Goal: Transaction & Acquisition: Purchase product/service

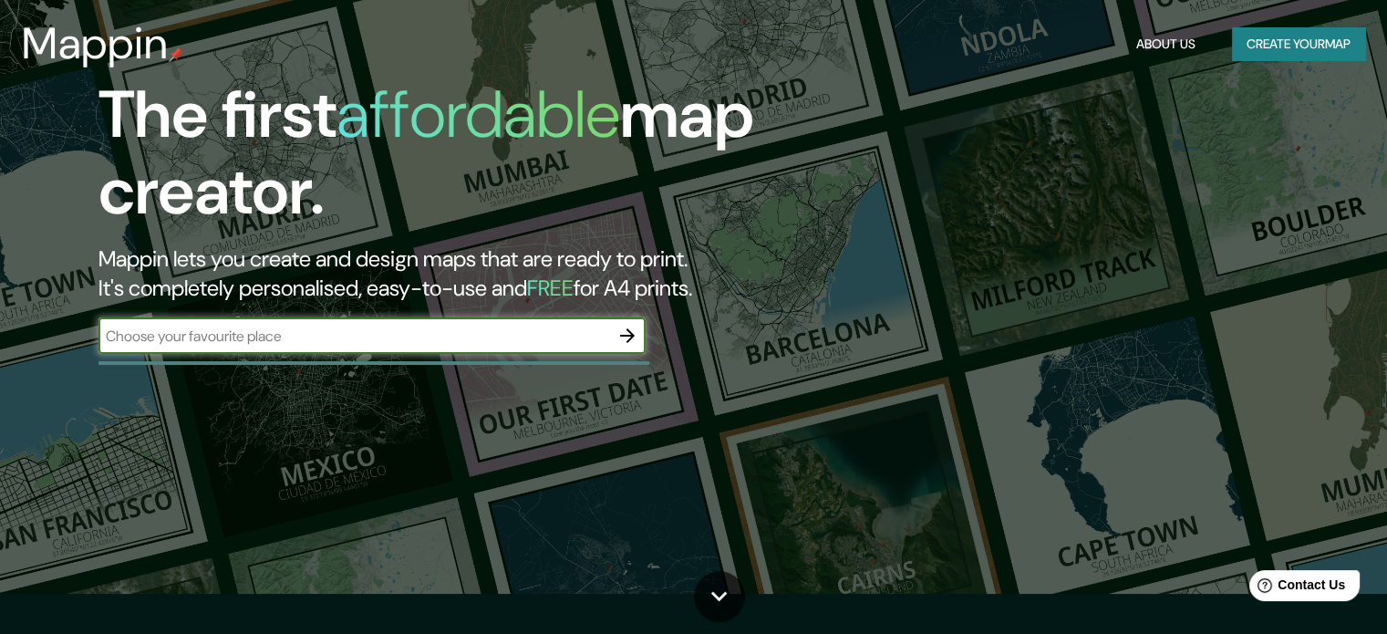
scroll to position [91, 0]
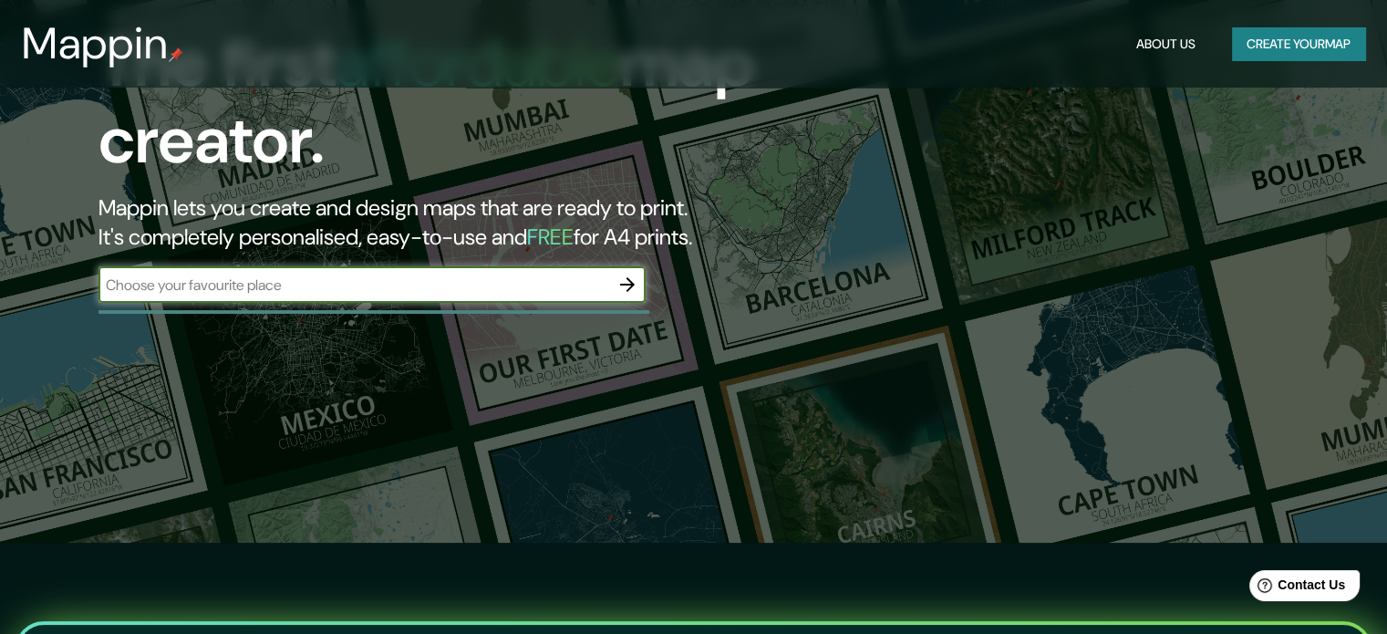
click at [403, 285] on input "text" at bounding box center [353, 285] width 511 height 21
type input "a"
type input "[GEOGRAPHIC_DATA]"
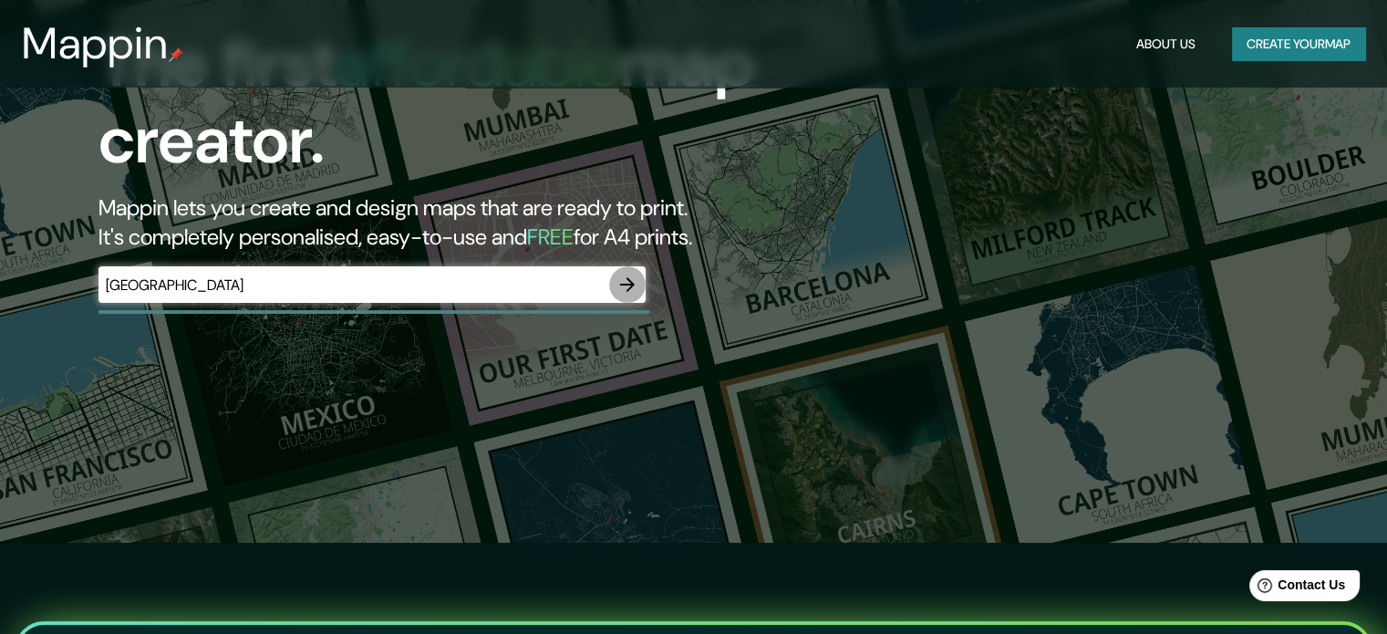
click at [632, 288] on icon "button" at bounding box center [627, 285] width 22 height 22
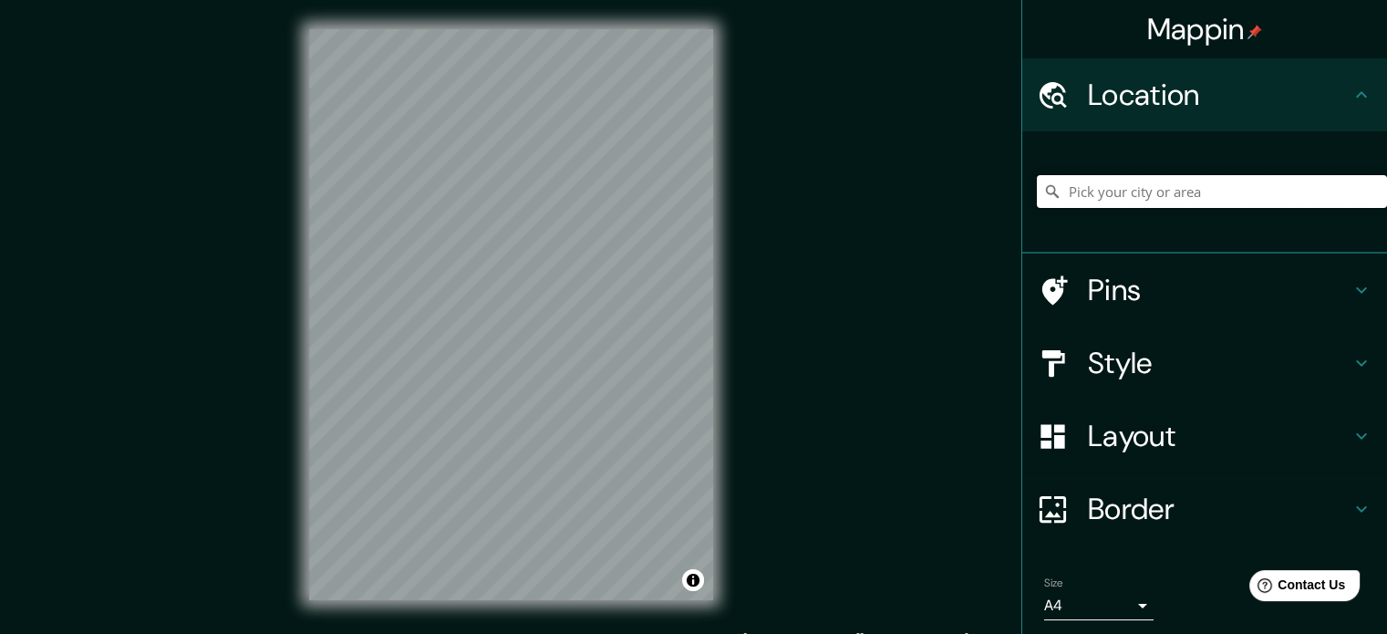
click at [1133, 193] on input "Pick your city or area" at bounding box center [1212, 191] width 350 height 33
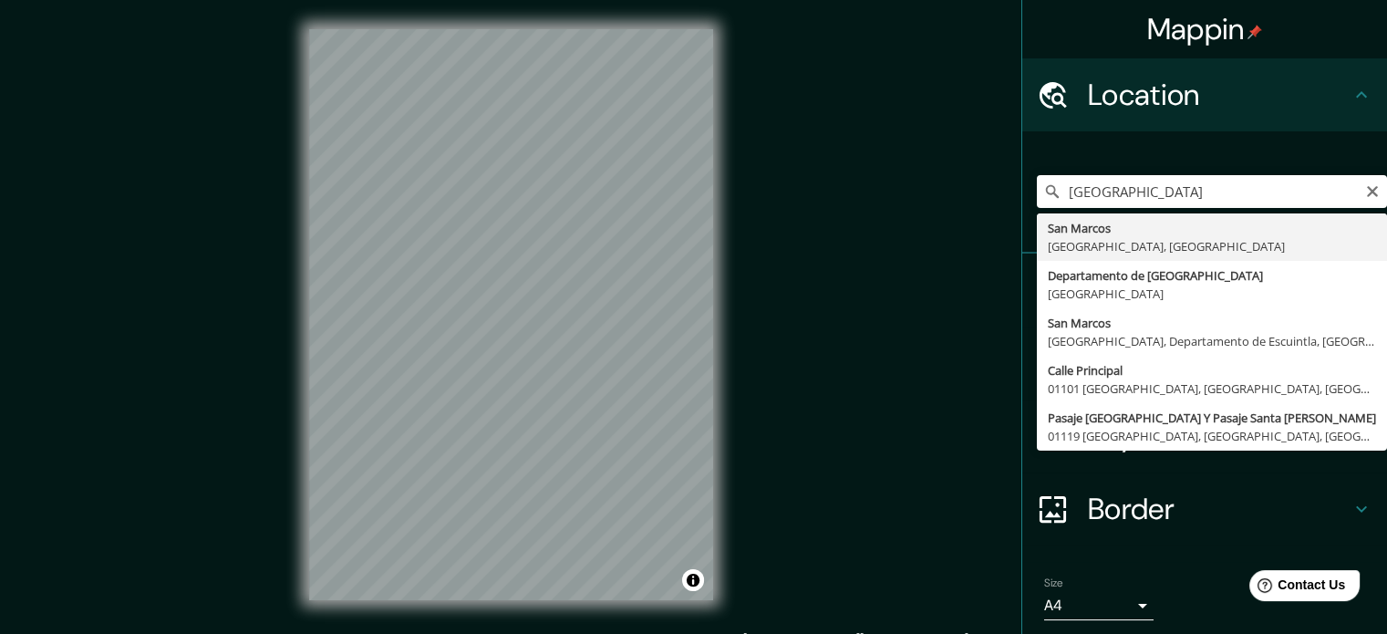
type input "[GEOGRAPHIC_DATA], [GEOGRAPHIC_DATA], [GEOGRAPHIC_DATA]"
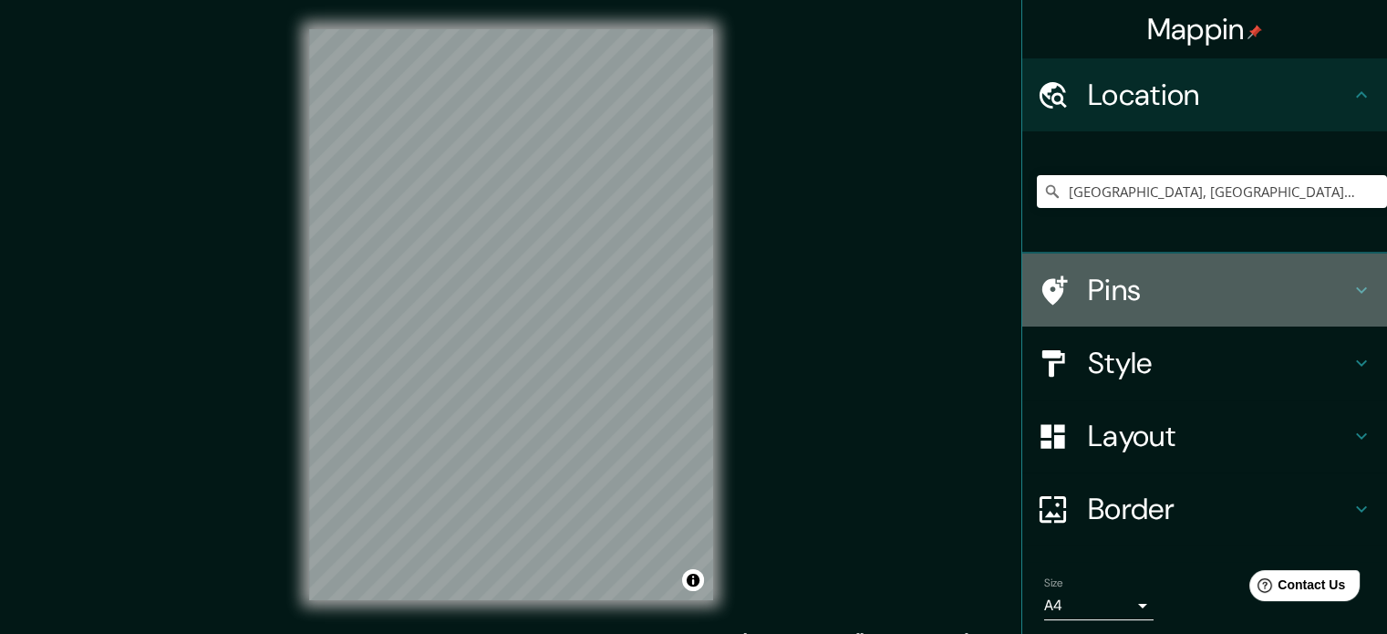
click at [1166, 291] on h4 "Pins" at bounding box center [1219, 290] width 263 height 36
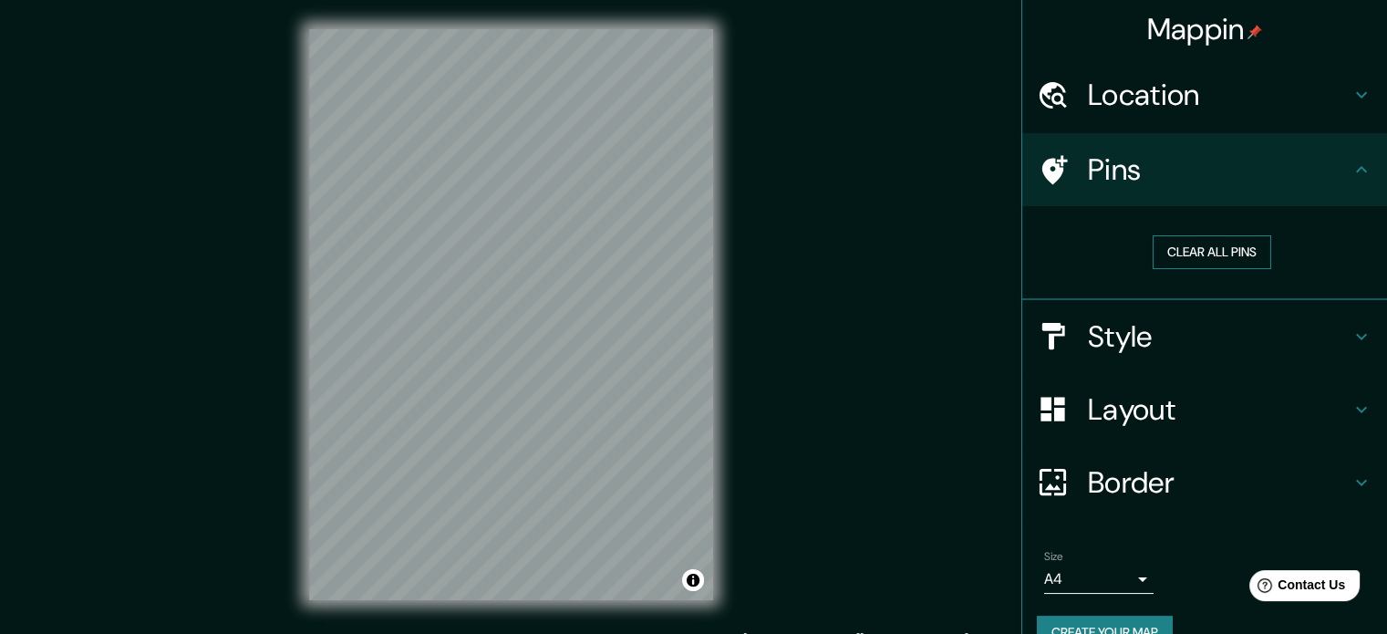
click at [1204, 245] on button "Clear all pins" at bounding box center [1212, 252] width 119 height 34
click at [1233, 192] on div "Pins" at bounding box center [1204, 169] width 365 height 73
click at [1042, 163] on icon at bounding box center [1055, 169] width 26 height 29
click at [1173, 243] on button "Clear all pins" at bounding box center [1212, 252] width 119 height 34
click at [1042, 161] on icon at bounding box center [1055, 169] width 26 height 29
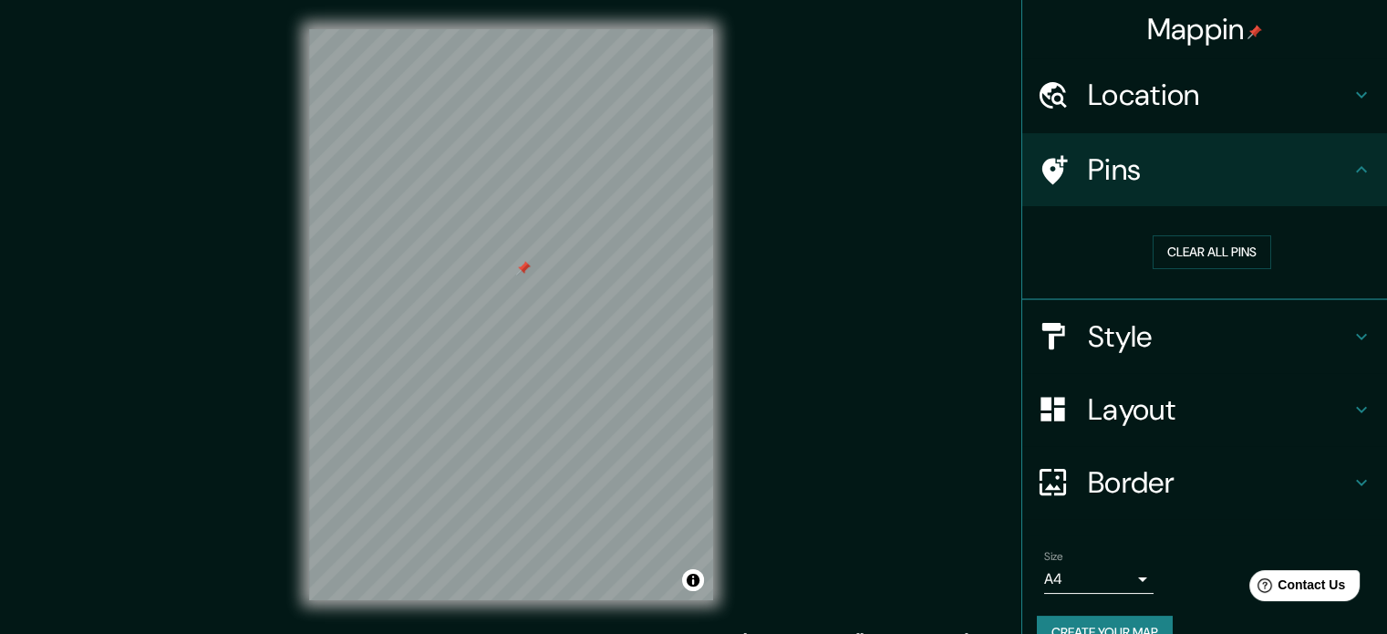
click at [1351, 171] on icon at bounding box center [1362, 170] width 22 height 22
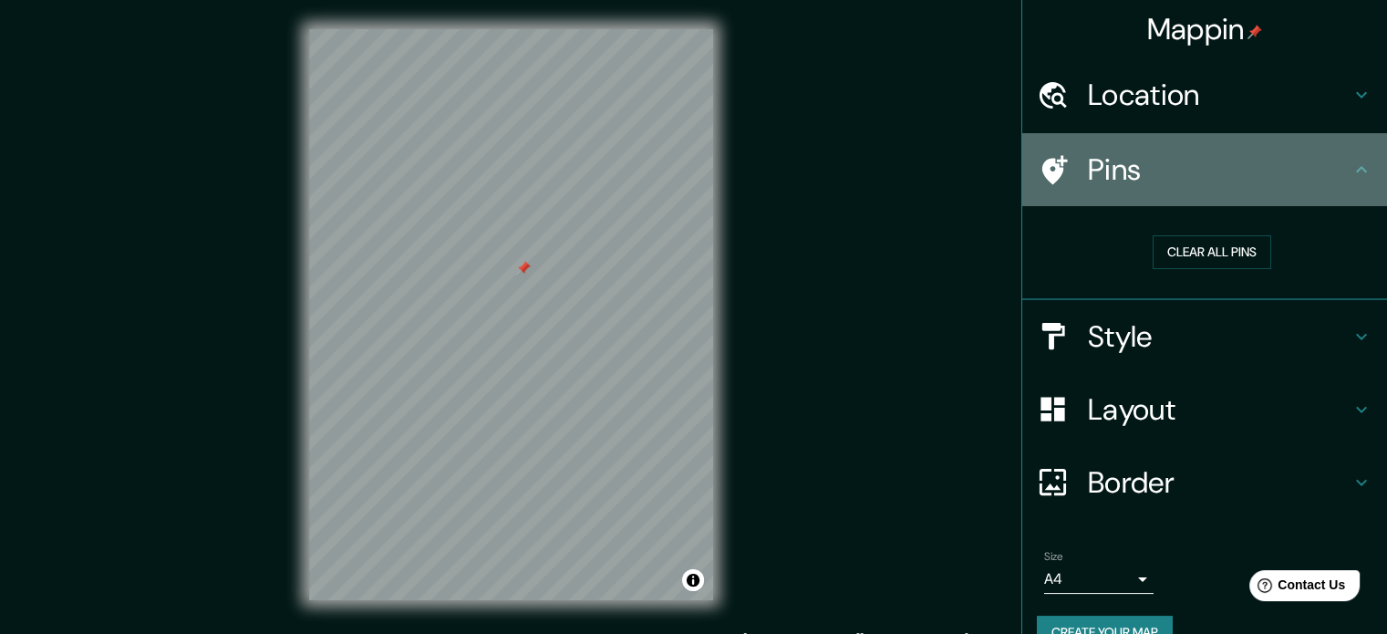
click at [1351, 172] on icon at bounding box center [1362, 170] width 22 height 22
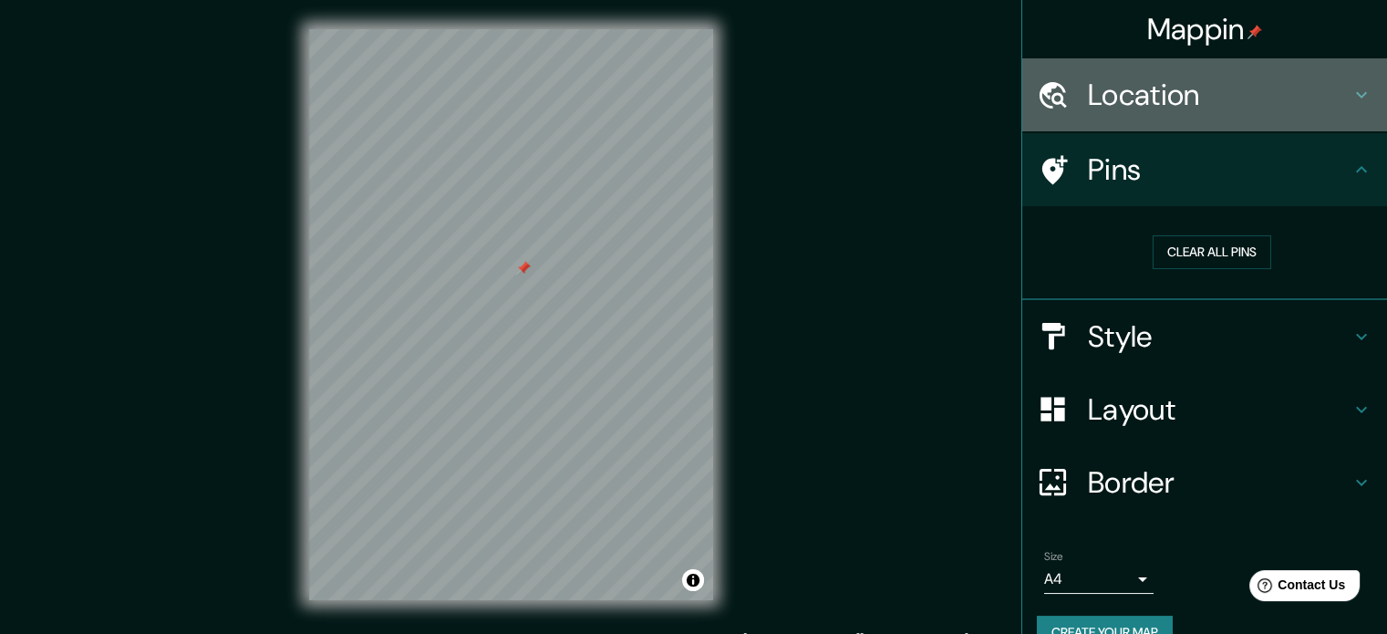
click at [1351, 98] on icon at bounding box center [1362, 95] width 22 height 22
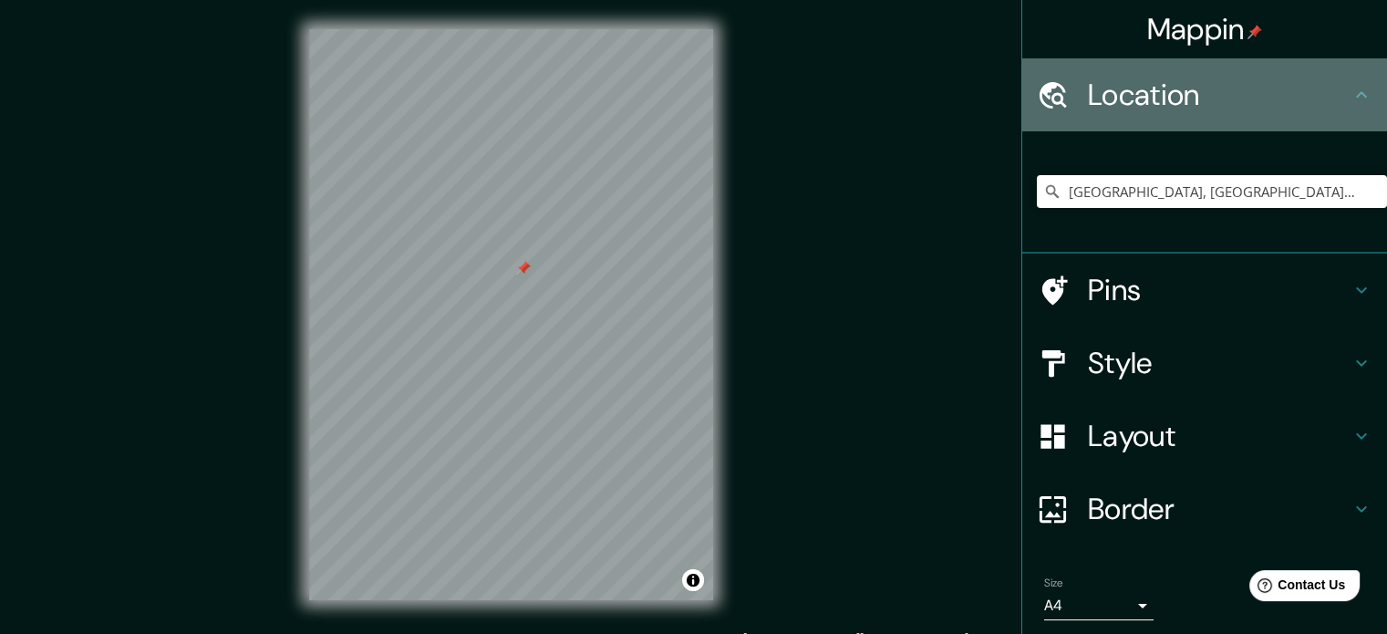
click at [1351, 98] on icon at bounding box center [1362, 95] width 22 height 22
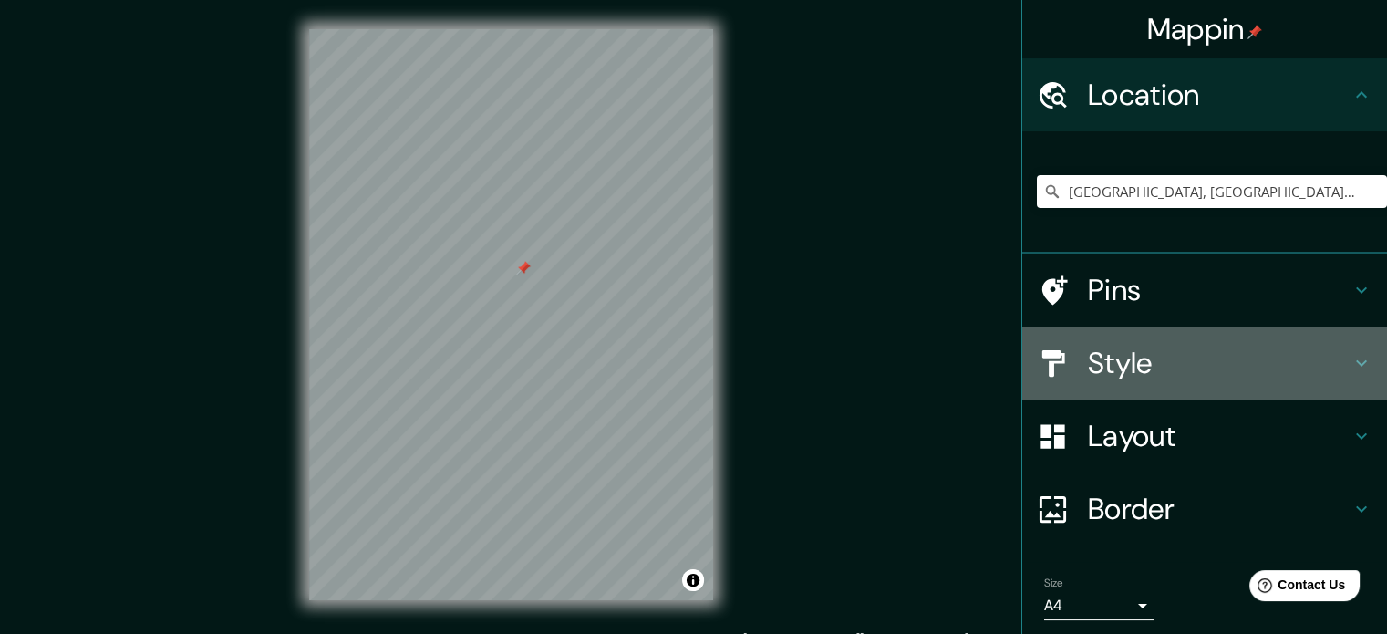
click at [1351, 363] on icon at bounding box center [1362, 363] width 22 height 22
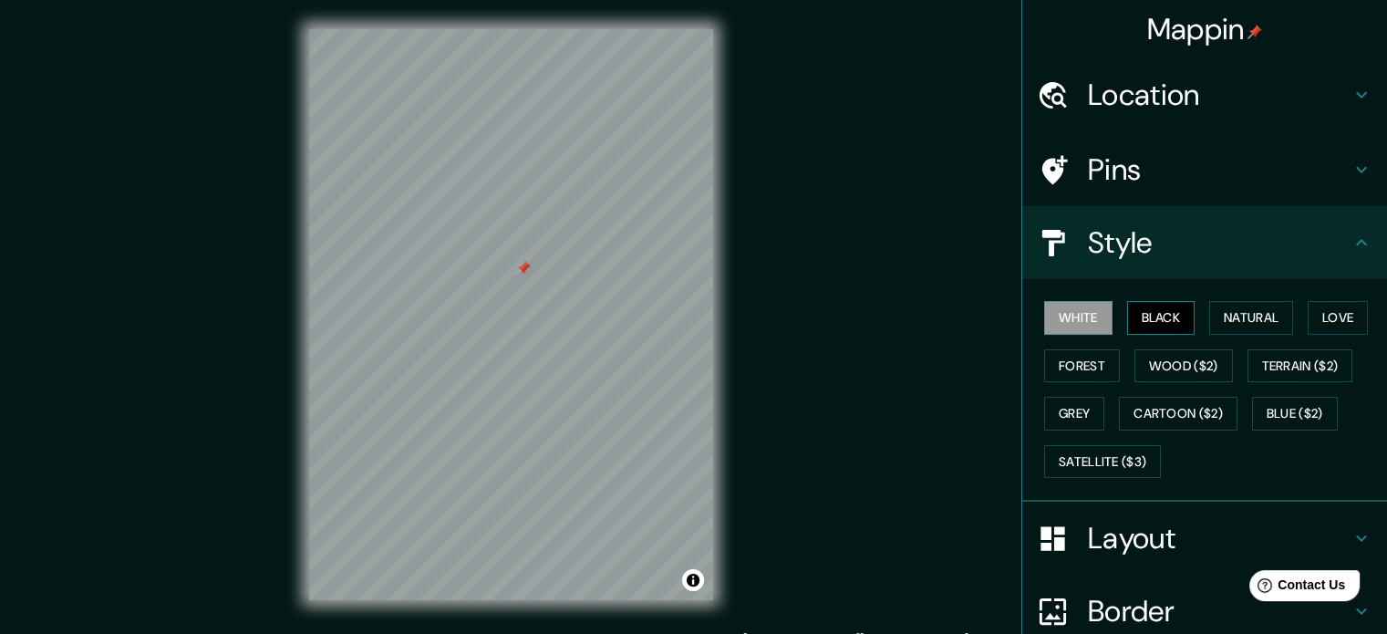
click at [1147, 313] on button "Black" at bounding box center [1161, 318] width 68 height 34
click at [1163, 313] on button "Black" at bounding box center [1161, 318] width 68 height 34
click at [1241, 326] on button "Natural" at bounding box center [1251, 318] width 84 height 34
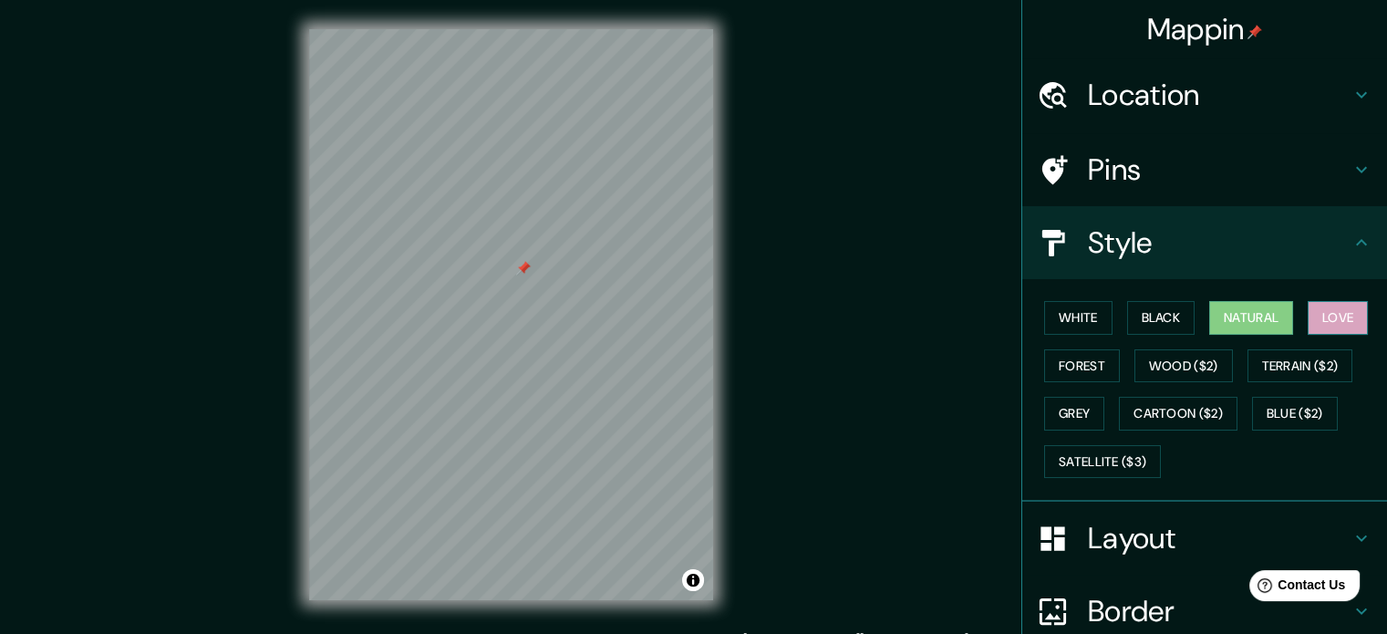
click at [1321, 318] on button "Love" at bounding box center [1338, 318] width 60 height 34
click at [1062, 365] on button "Forest" at bounding box center [1082, 366] width 76 height 34
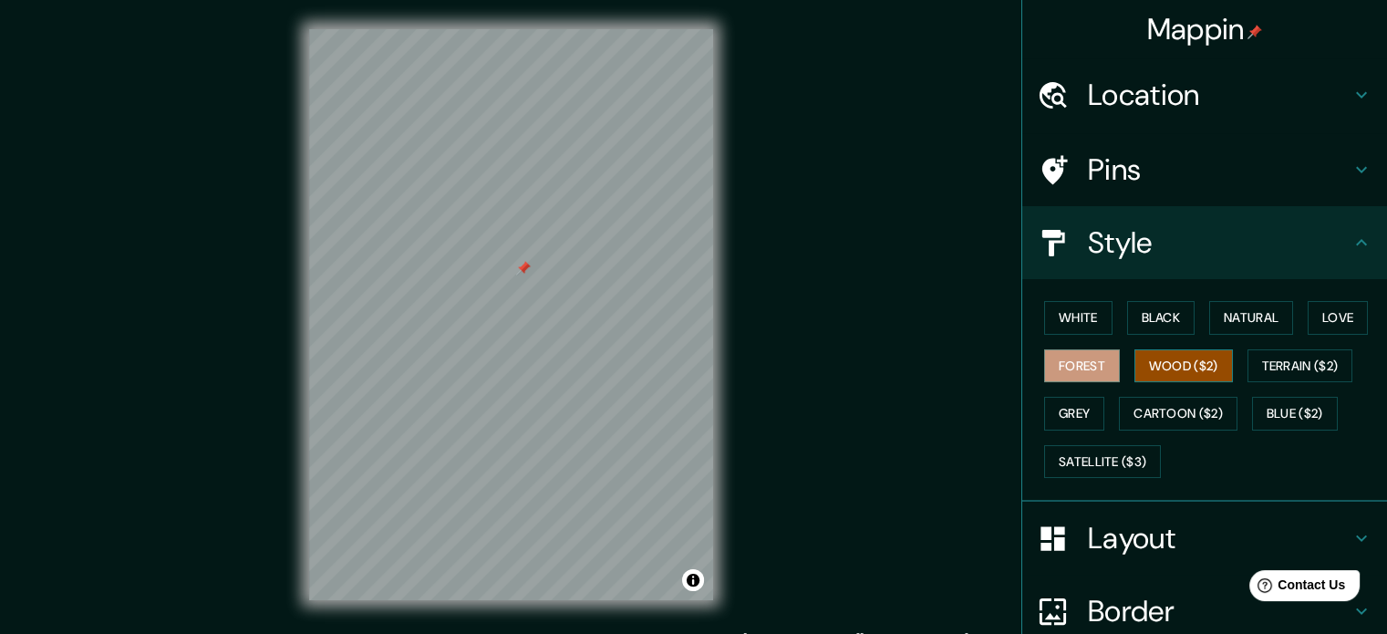
click at [1196, 366] on button "Wood ($2)" at bounding box center [1184, 366] width 98 height 34
click at [1280, 371] on button "Terrain ($2)" at bounding box center [1301, 366] width 106 height 34
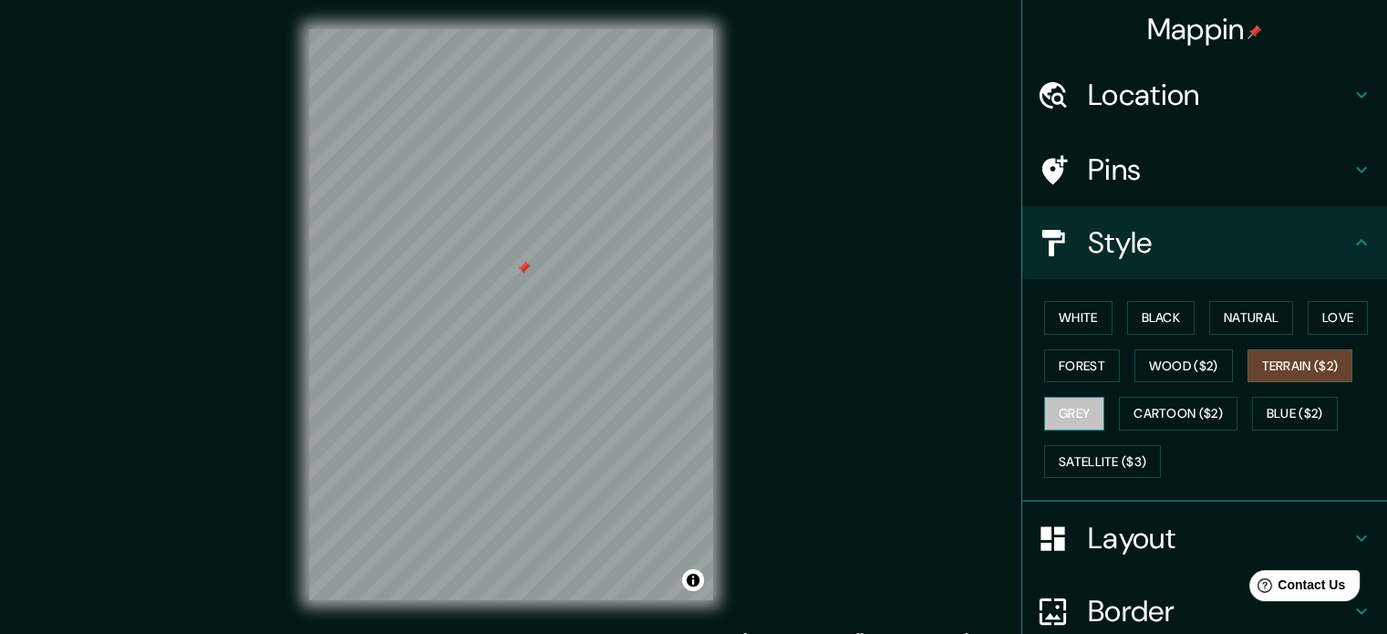
click at [1059, 415] on button "Grey" at bounding box center [1074, 414] width 60 height 34
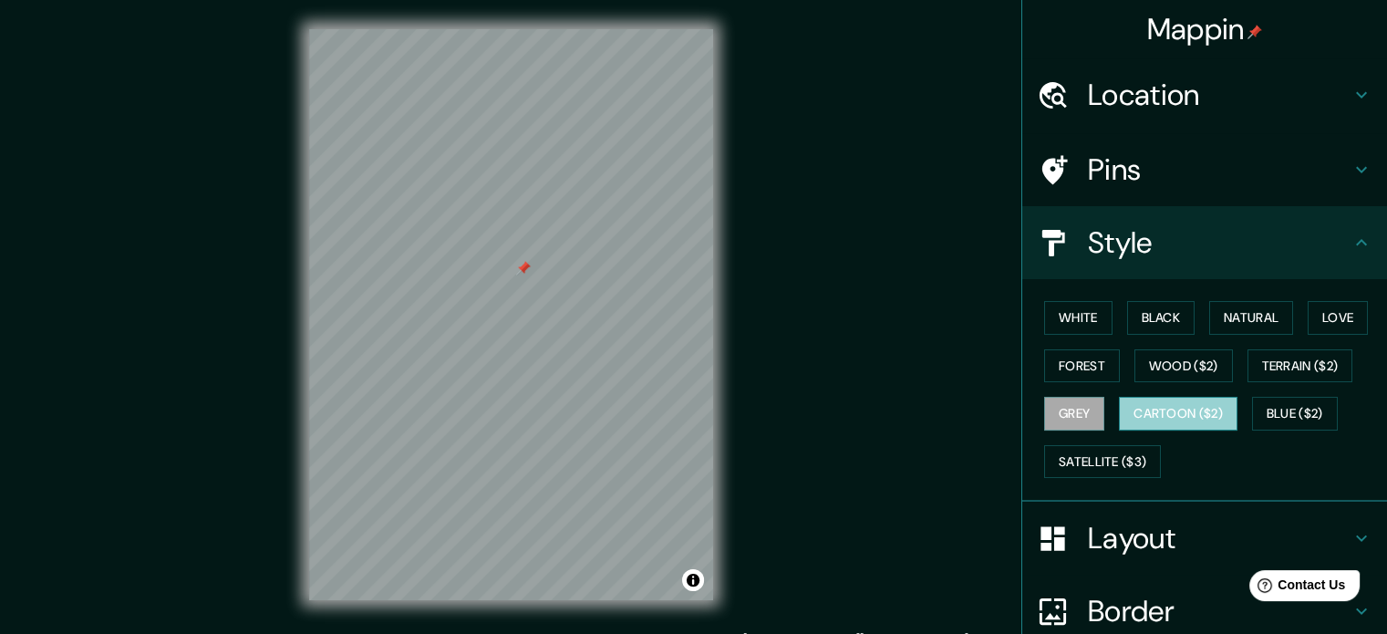
click at [1162, 403] on button "Cartoon ($2)" at bounding box center [1178, 414] width 119 height 34
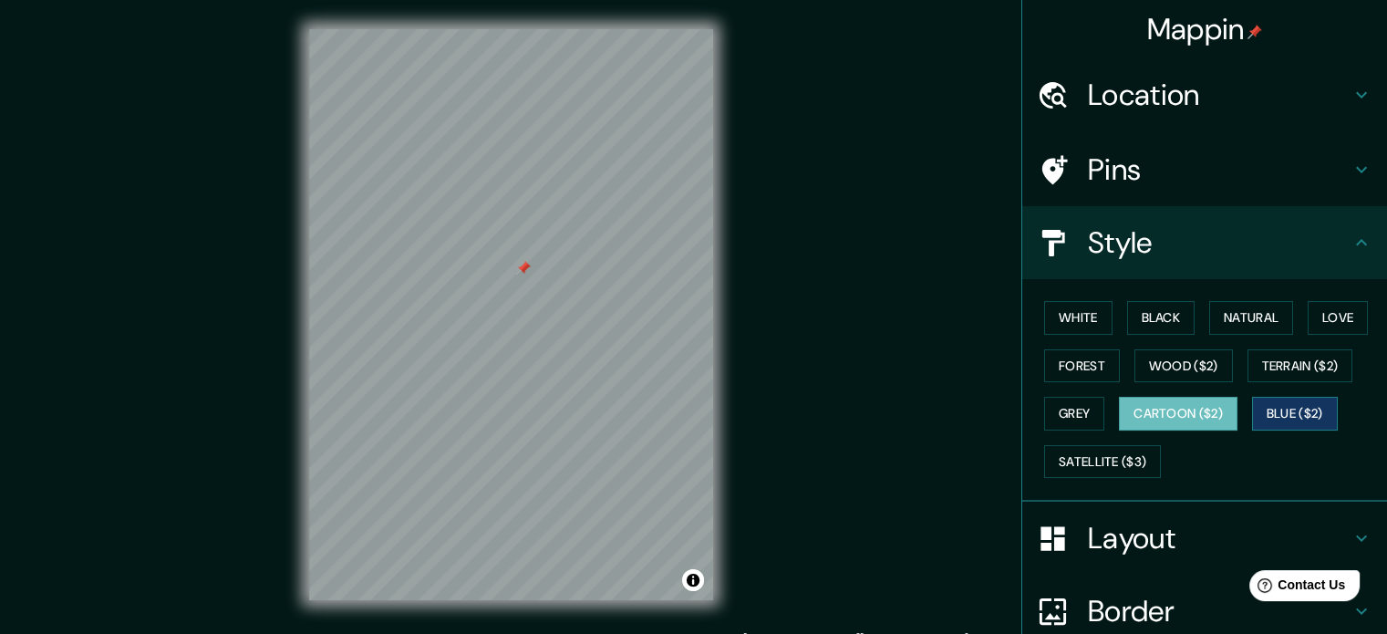
click at [1285, 409] on button "Blue ($2)" at bounding box center [1295, 414] width 86 height 34
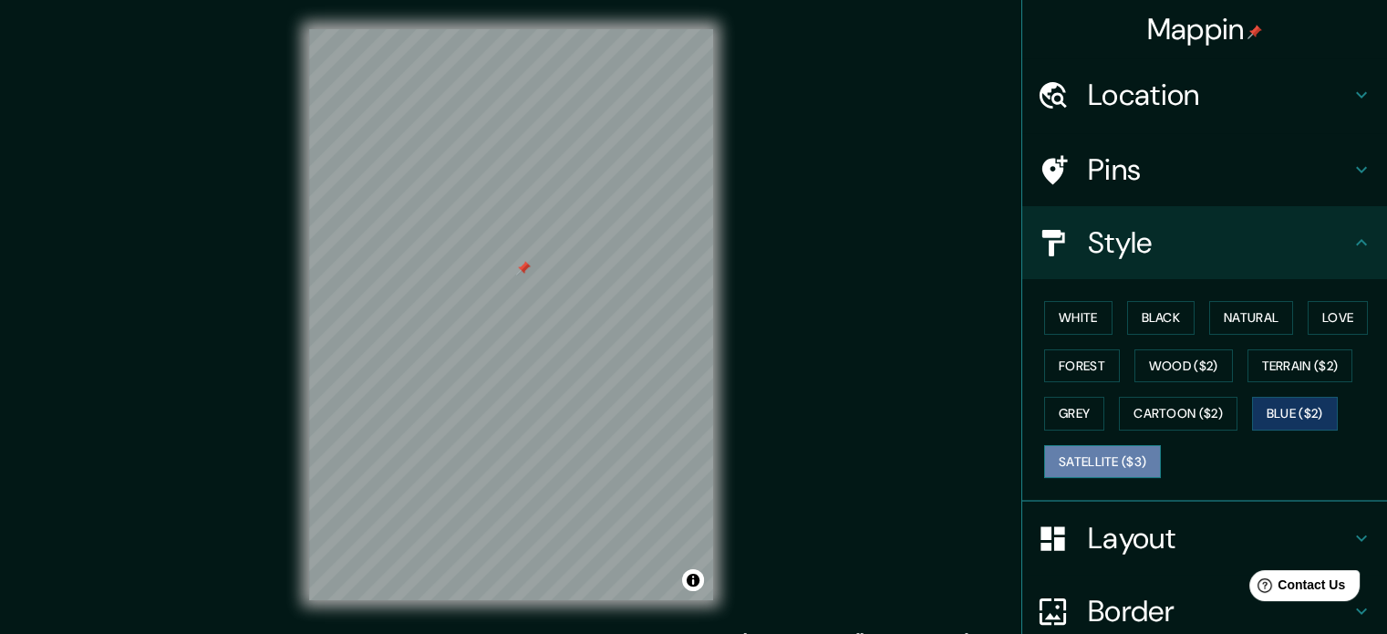
click at [1135, 460] on button "Satellite ($3)" at bounding box center [1102, 462] width 117 height 34
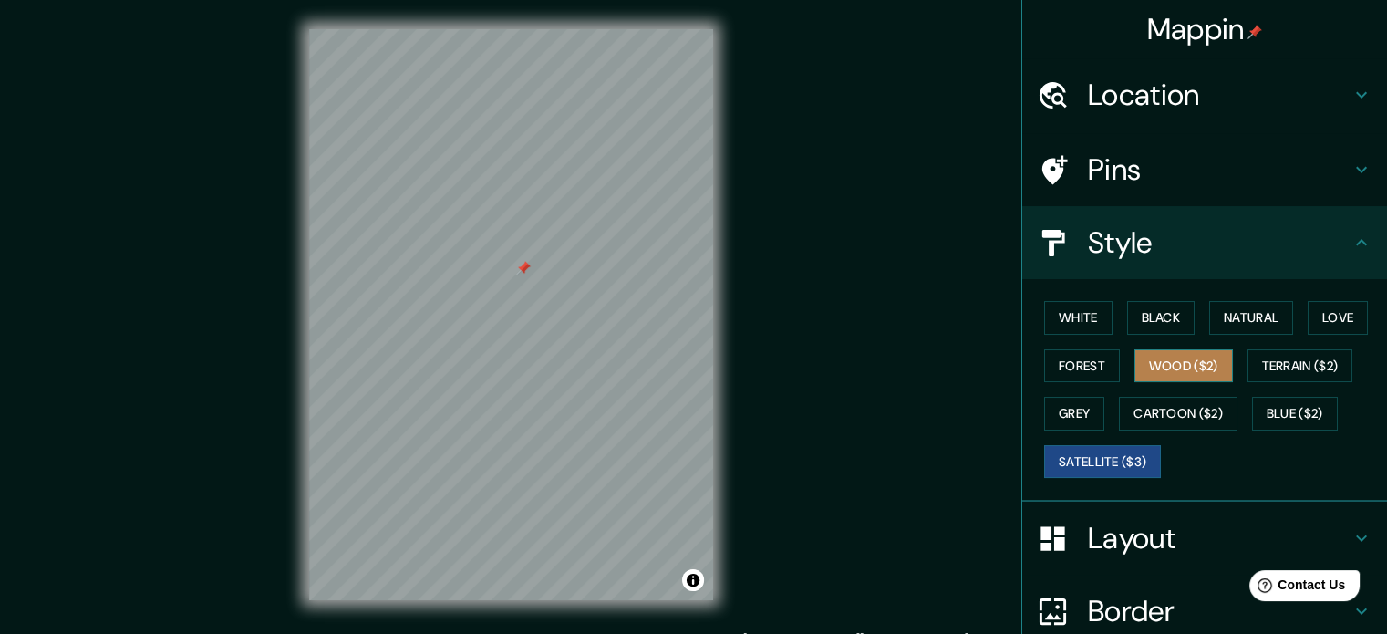
click at [1160, 361] on button "Wood ($2)" at bounding box center [1184, 366] width 98 height 34
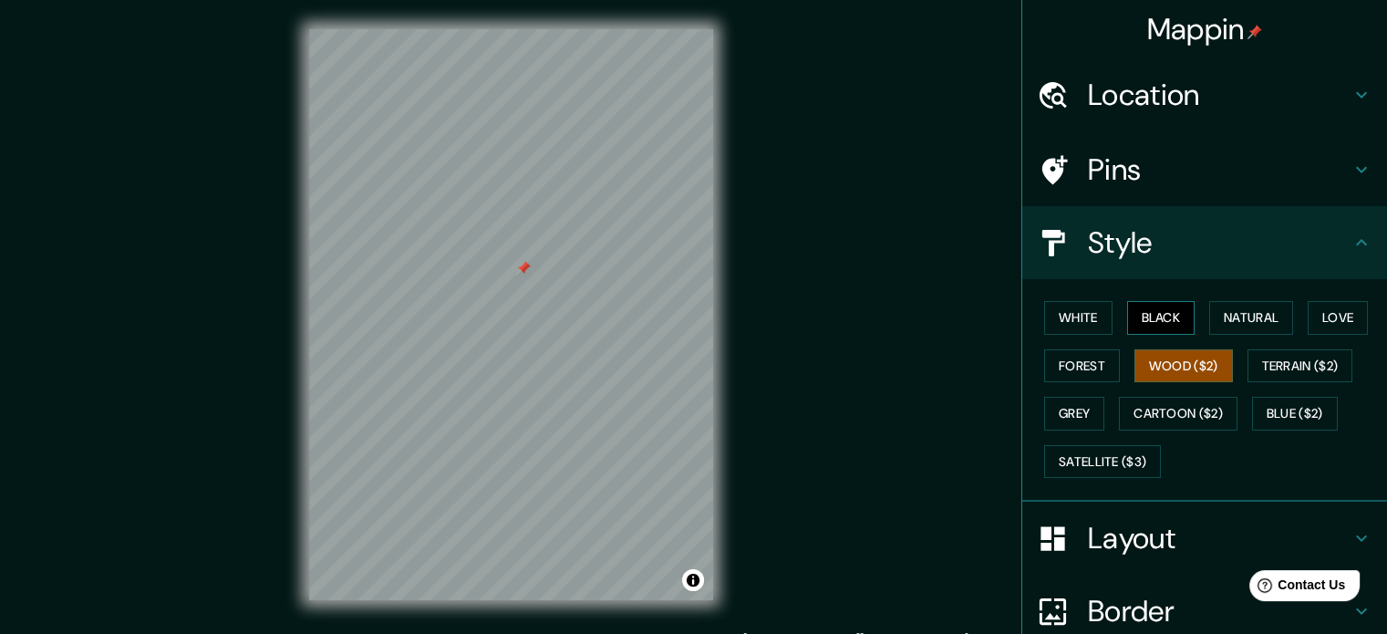
click at [1166, 309] on button "Black" at bounding box center [1161, 318] width 68 height 34
click at [1240, 320] on button "Natural" at bounding box center [1251, 318] width 84 height 34
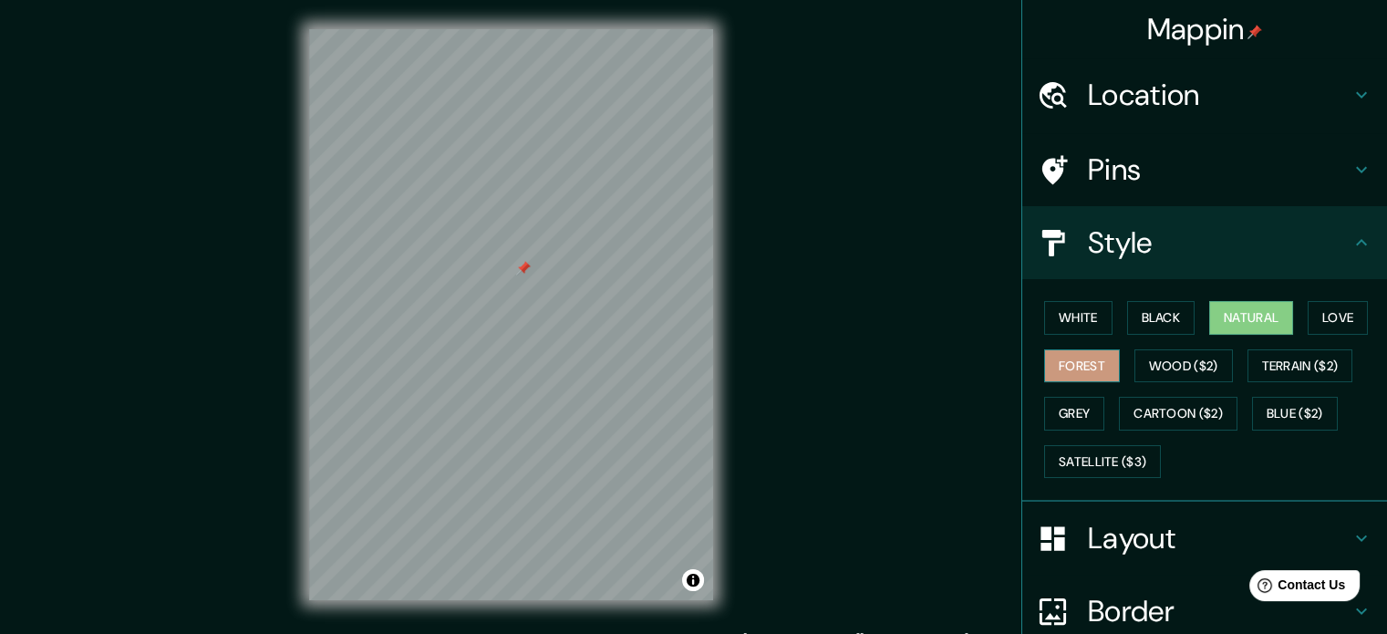
click at [1049, 356] on button "Forest" at bounding box center [1082, 366] width 76 height 34
click at [1058, 322] on button "White" at bounding box center [1078, 318] width 68 height 34
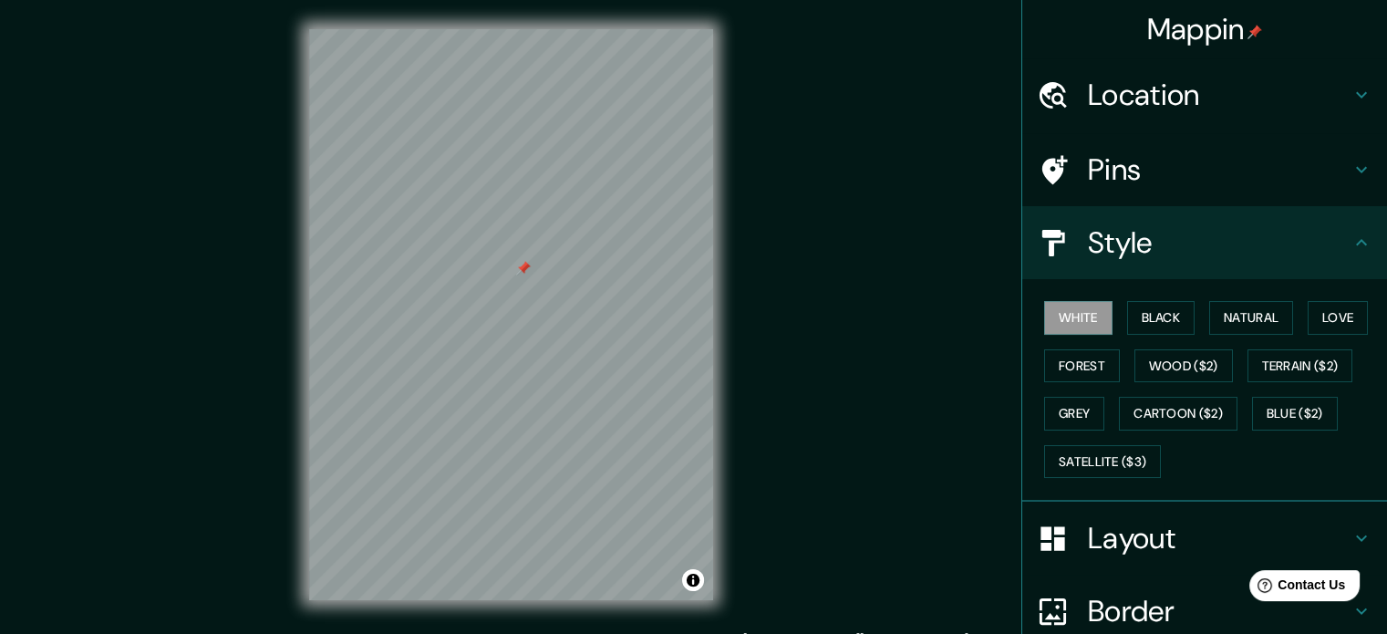
click at [1201, 535] on h4 "Layout" at bounding box center [1219, 538] width 263 height 36
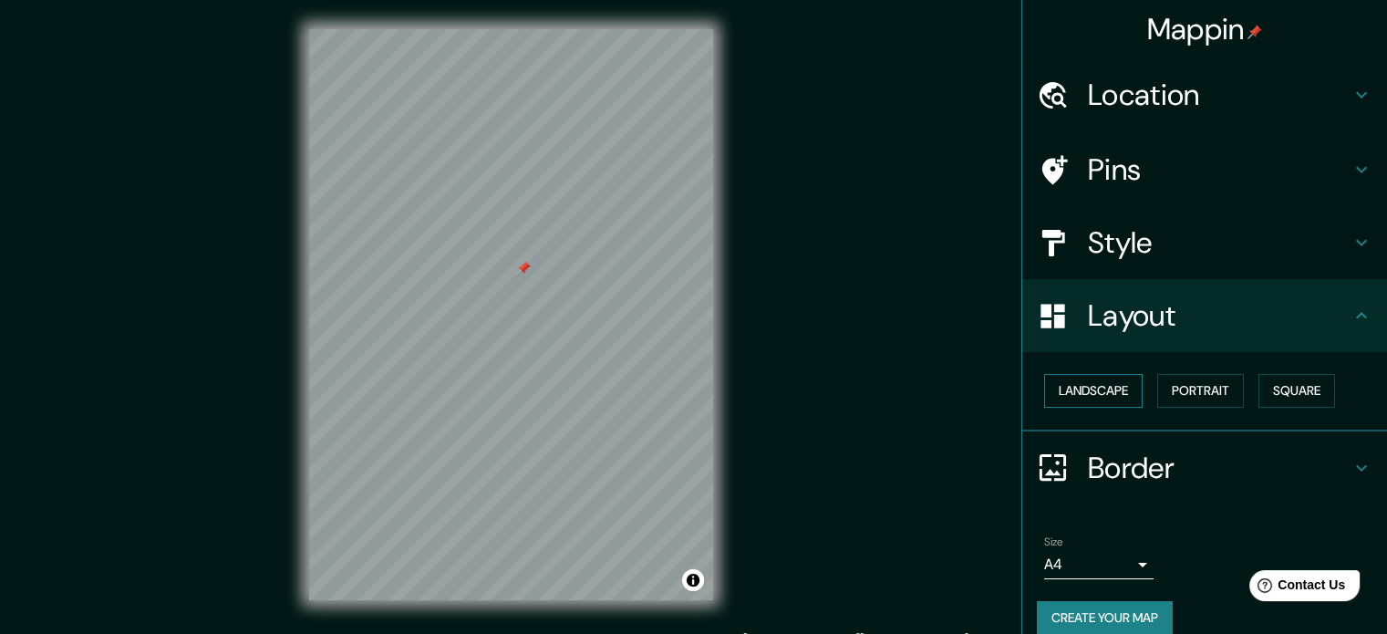
click at [1093, 390] on button "Landscape" at bounding box center [1093, 391] width 98 height 34
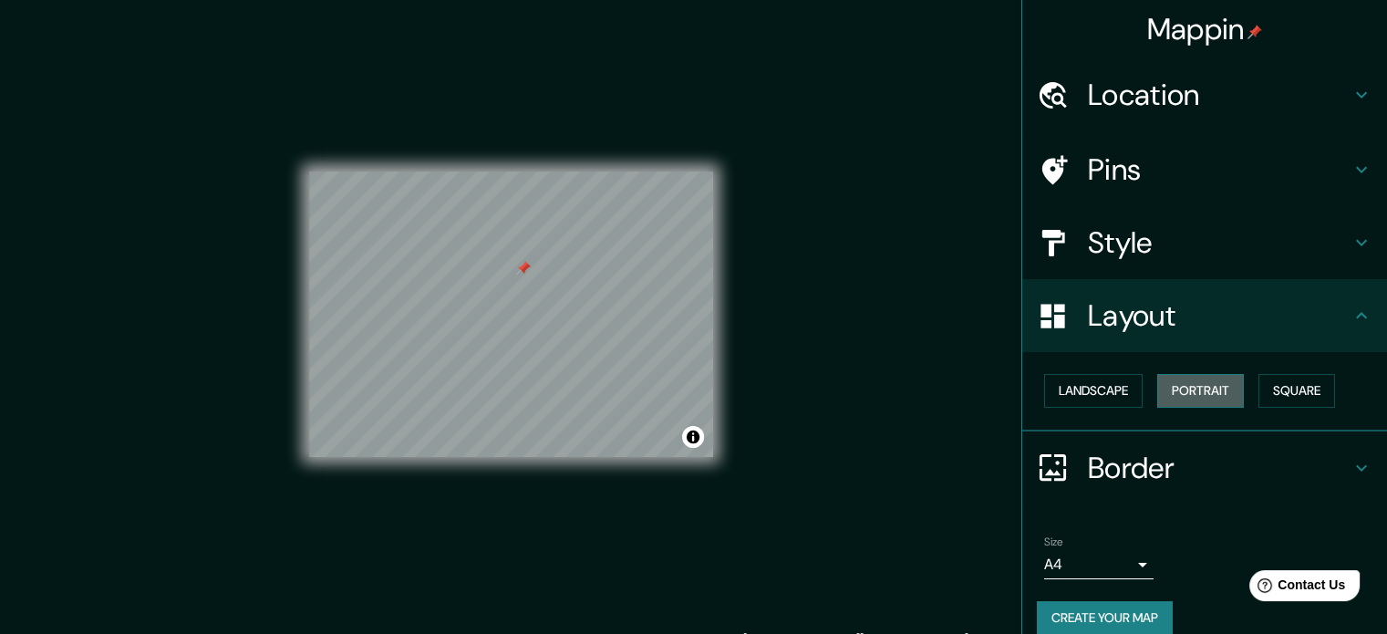
click at [1175, 386] on button "Portrait" at bounding box center [1200, 391] width 87 height 34
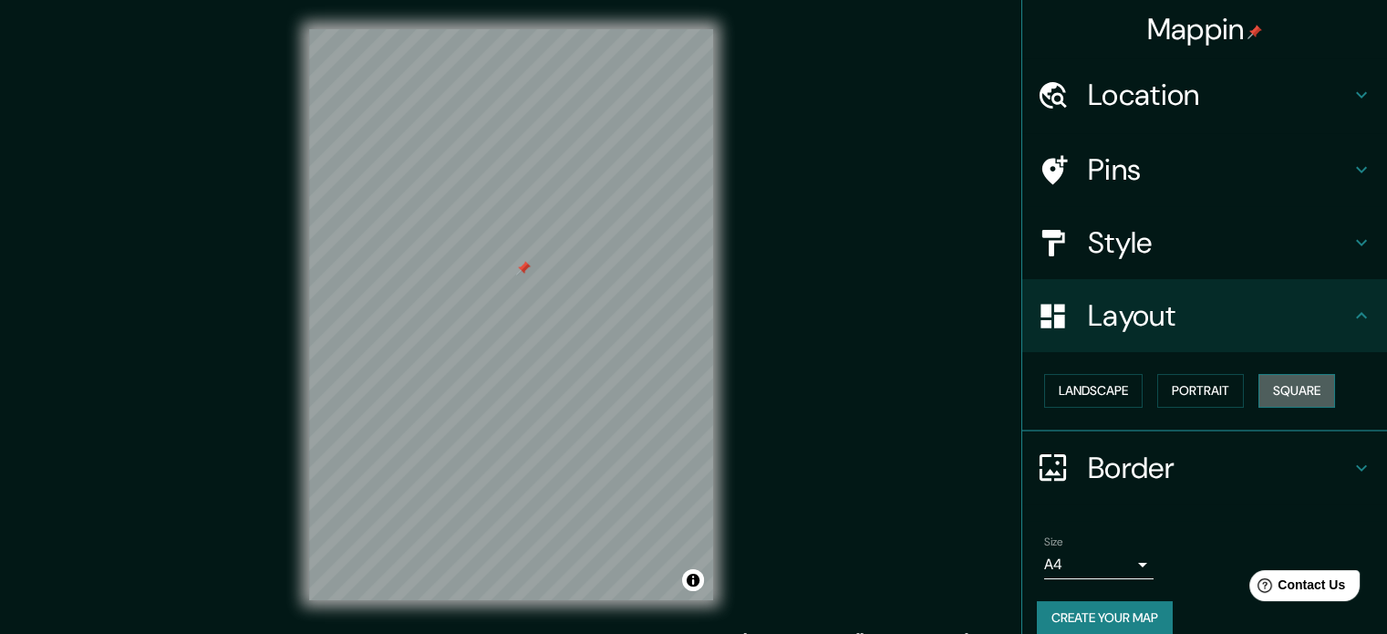
click at [1260, 387] on button "Square" at bounding box center [1297, 391] width 77 height 34
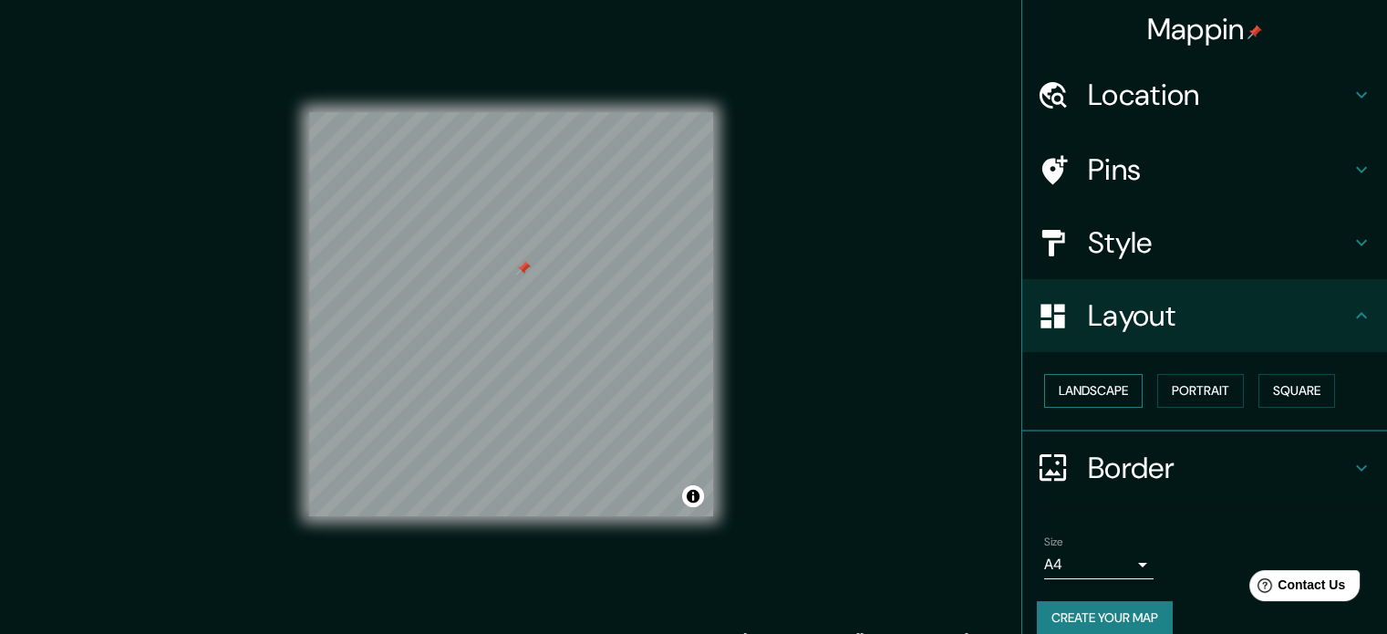
click at [1083, 378] on button "Landscape" at bounding box center [1093, 391] width 98 height 34
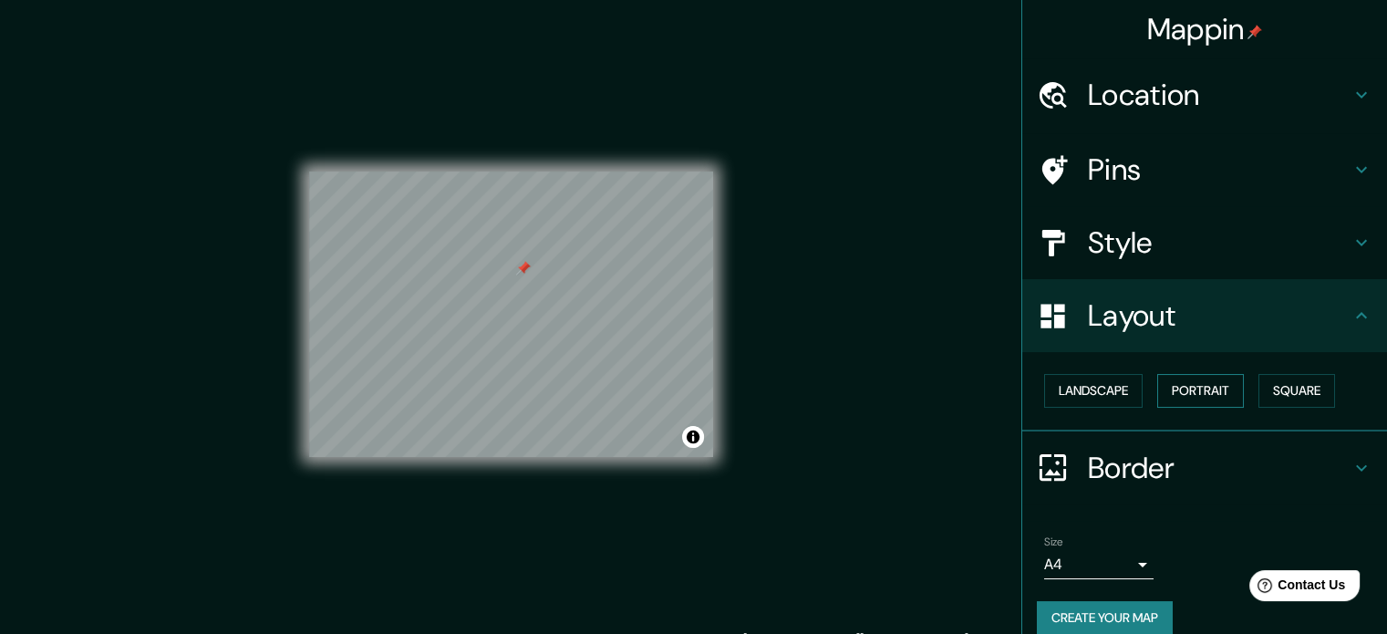
click at [1218, 399] on button "Portrait" at bounding box center [1200, 391] width 87 height 34
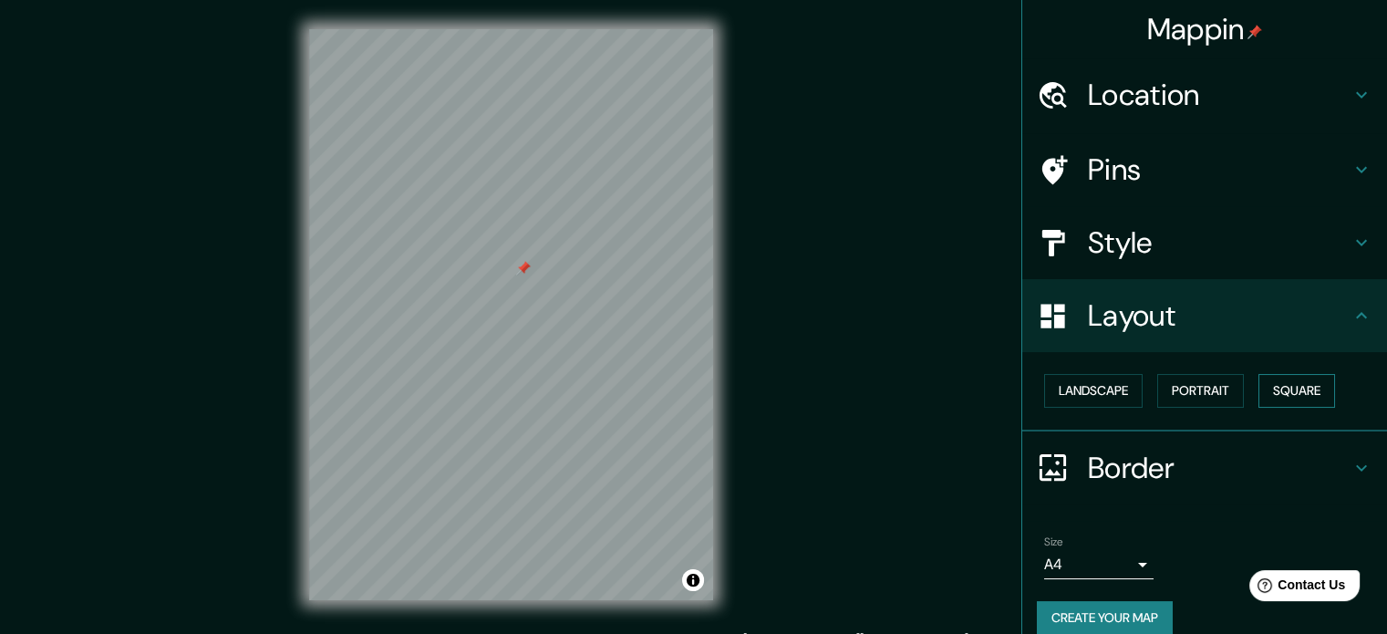
click at [1280, 395] on button "Square" at bounding box center [1297, 391] width 77 height 34
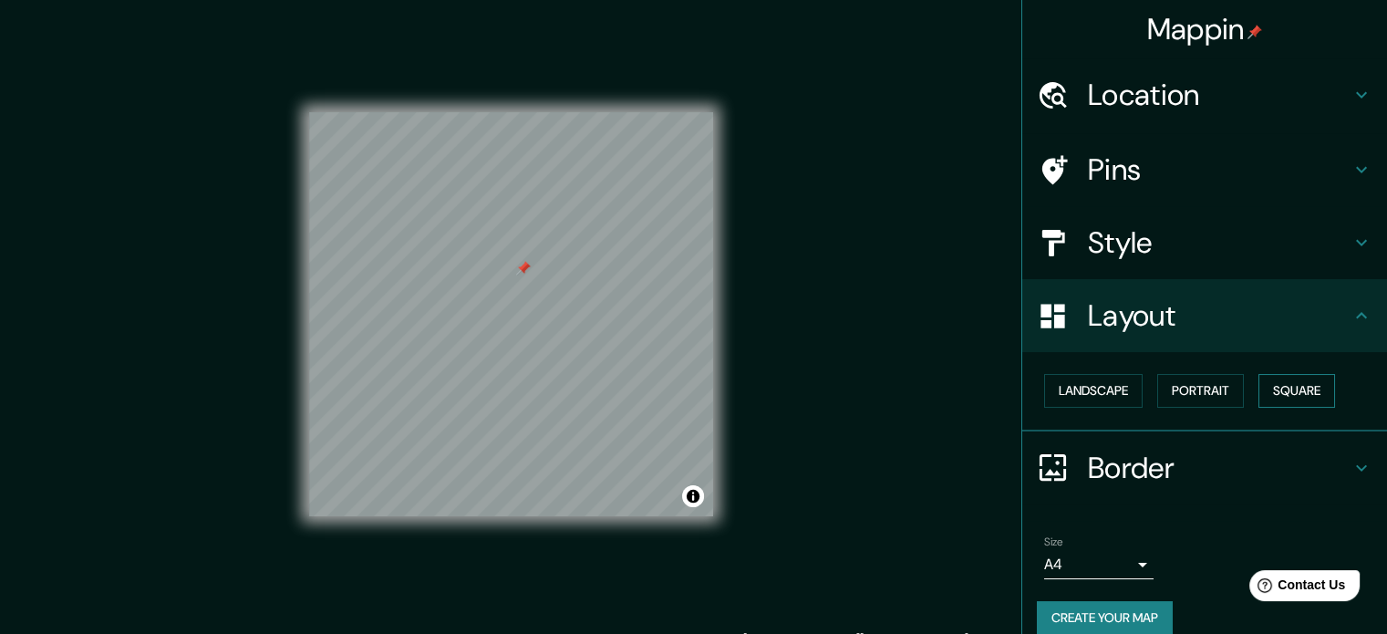
scroll to position [20, 0]
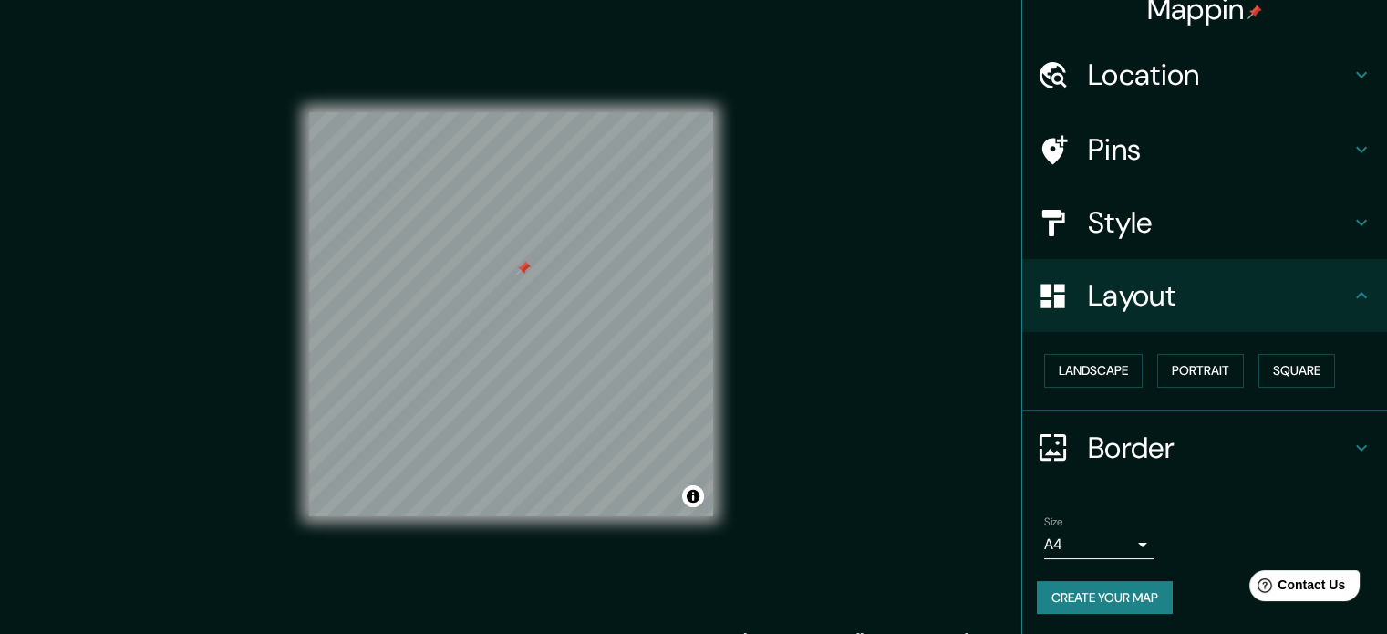
click at [1240, 461] on h4 "Border" at bounding box center [1219, 448] width 263 height 36
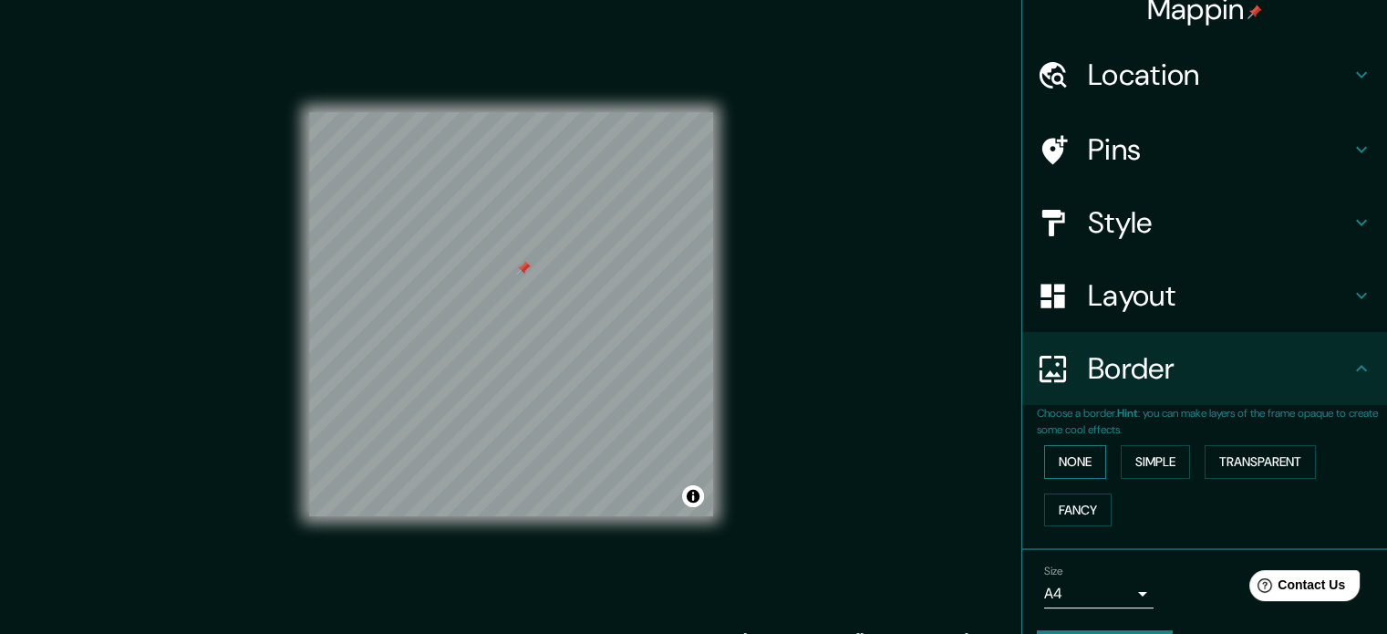
click at [1055, 470] on button "None" at bounding box center [1075, 462] width 62 height 34
click at [1121, 461] on button "Simple" at bounding box center [1155, 462] width 69 height 34
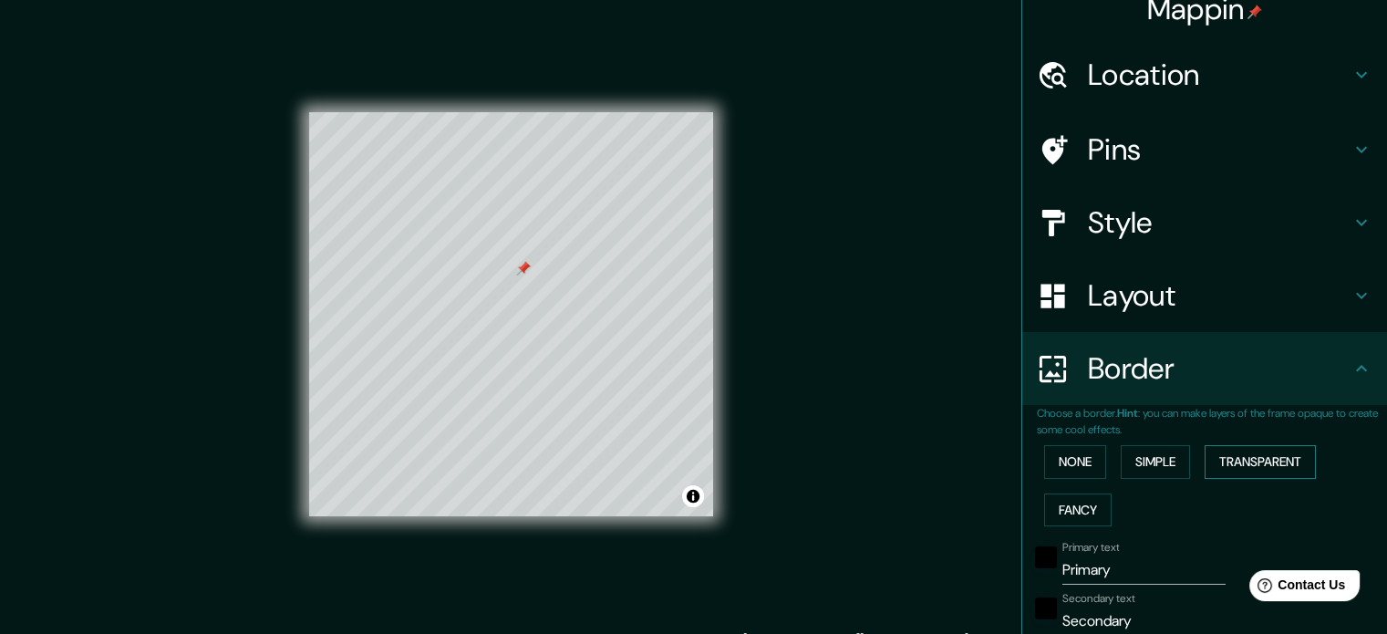
click at [1205, 459] on button "Transparent" at bounding box center [1260, 462] width 111 height 34
click at [1064, 497] on button "Fancy" at bounding box center [1077, 510] width 67 height 34
click at [1211, 472] on button "Transparent" at bounding box center [1260, 462] width 111 height 34
click at [1101, 567] on input "Primary" at bounding box center [1143, 569] width 163 height 29
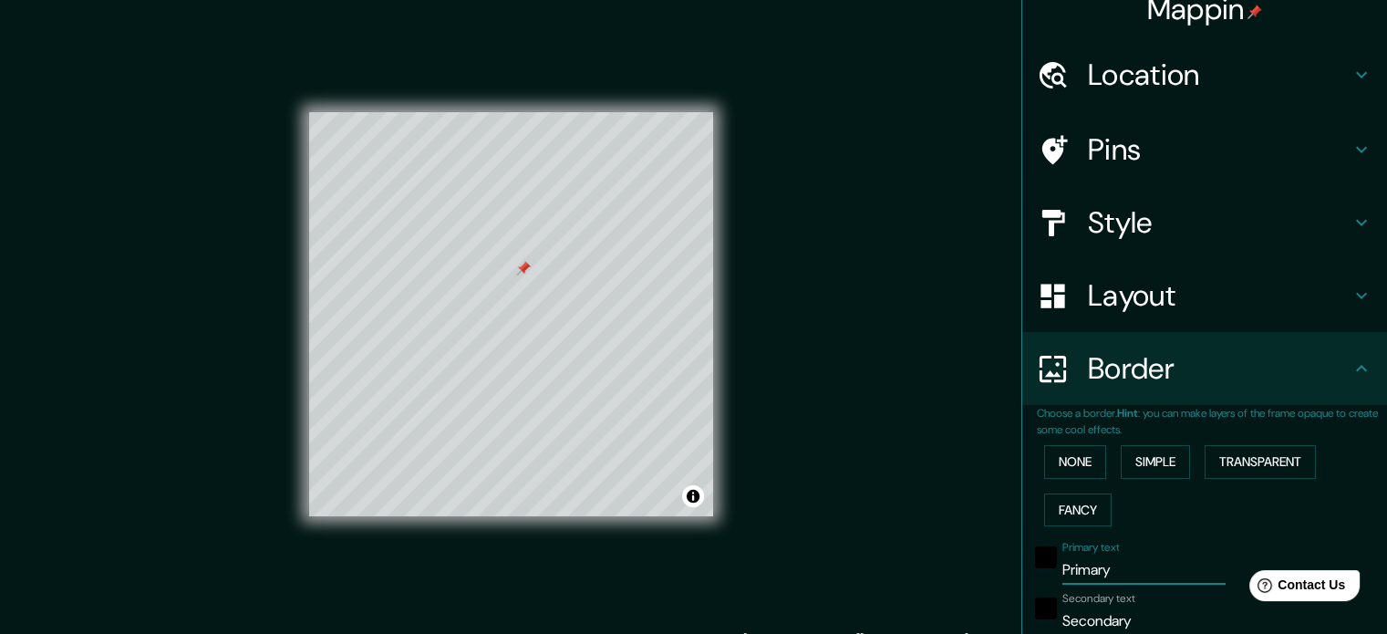
type input "}"
type input "213"
type input "35"
type input "213"
type input "35"
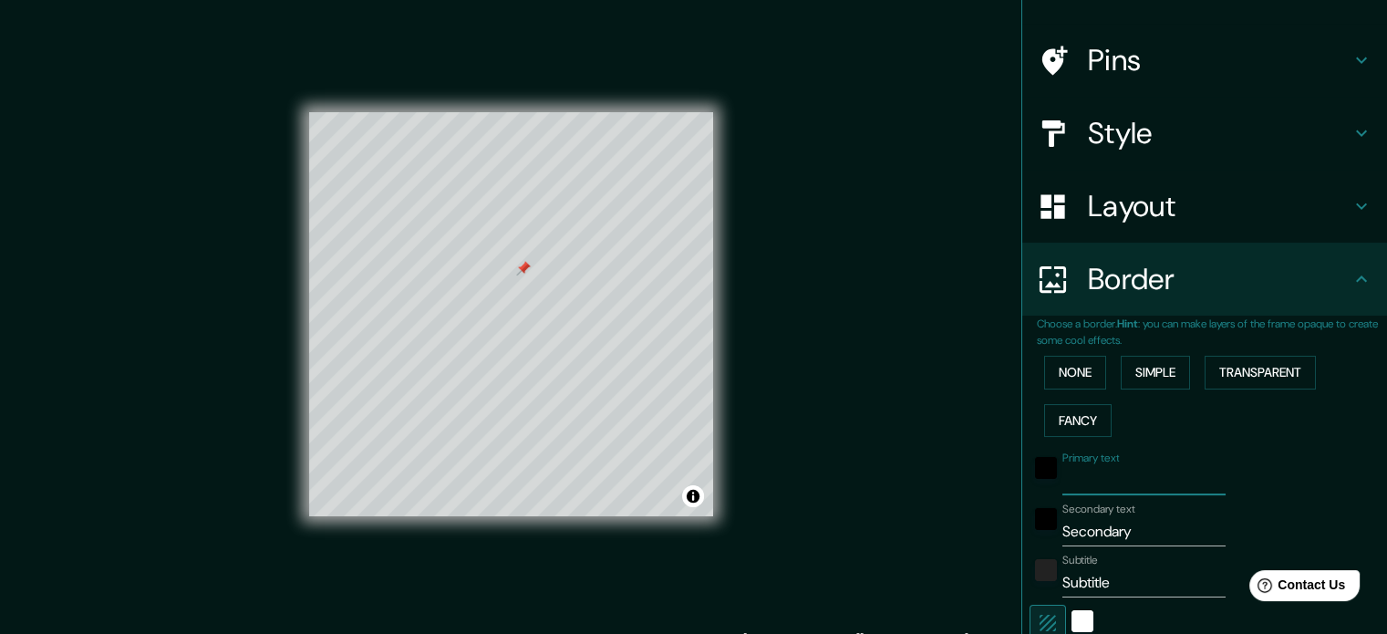
scroll to position [111, 0]
click at [1141, 538] on input "Secondary" at bounding box center [1143, 529] width 163 height 29
drag, startPoint x: 1141, startPoint y: 537, endPoint x: 1112, endPoint y: 536, distance: 29.2
click at [1112, 536] on input "Secondary" at bounding box center [1143, 529] width 163 height 29
type input "213"
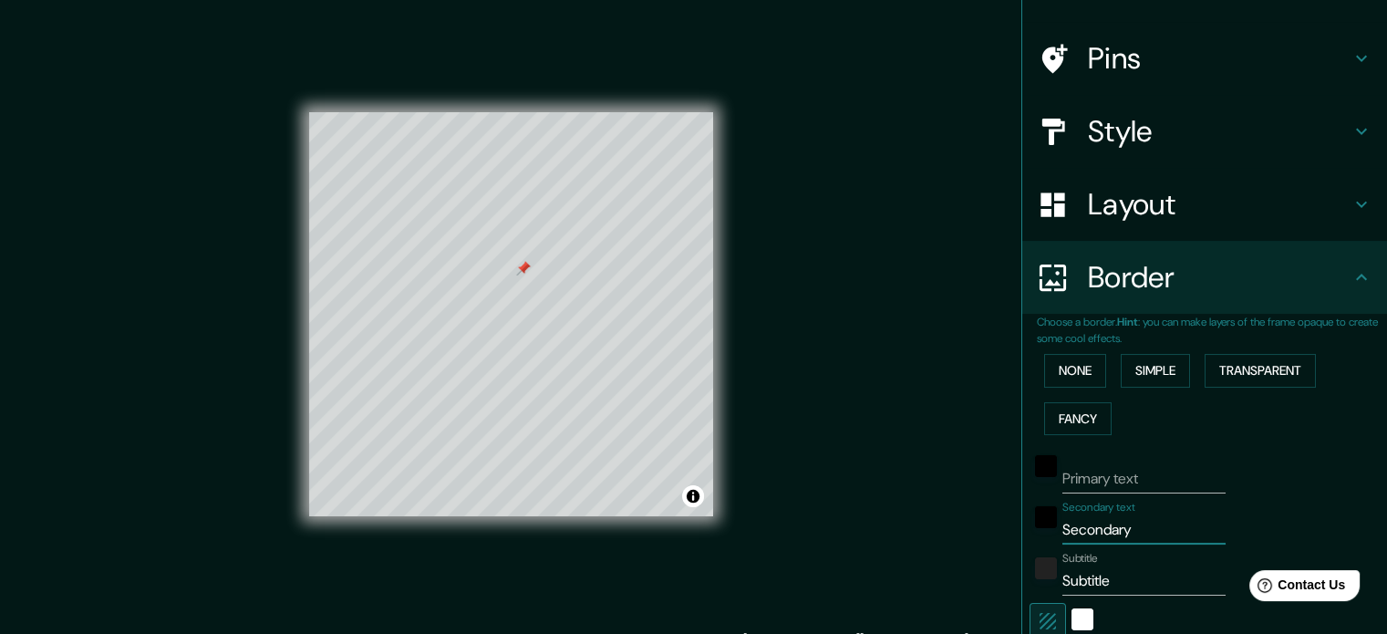
type input "35"
click at [1107, 583] on input "Subtitle" at bounding box center [1143, 580] width 163 height 29
type input "213"
type input "35"
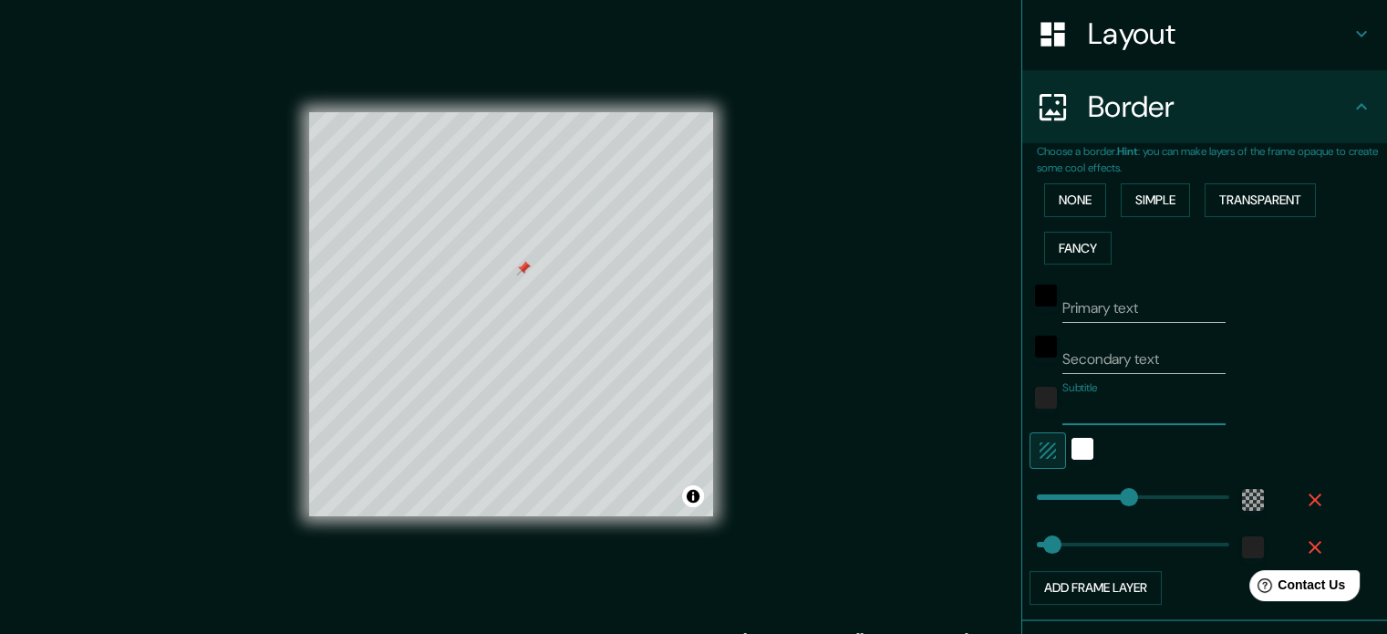
scroll to position [294, 0]
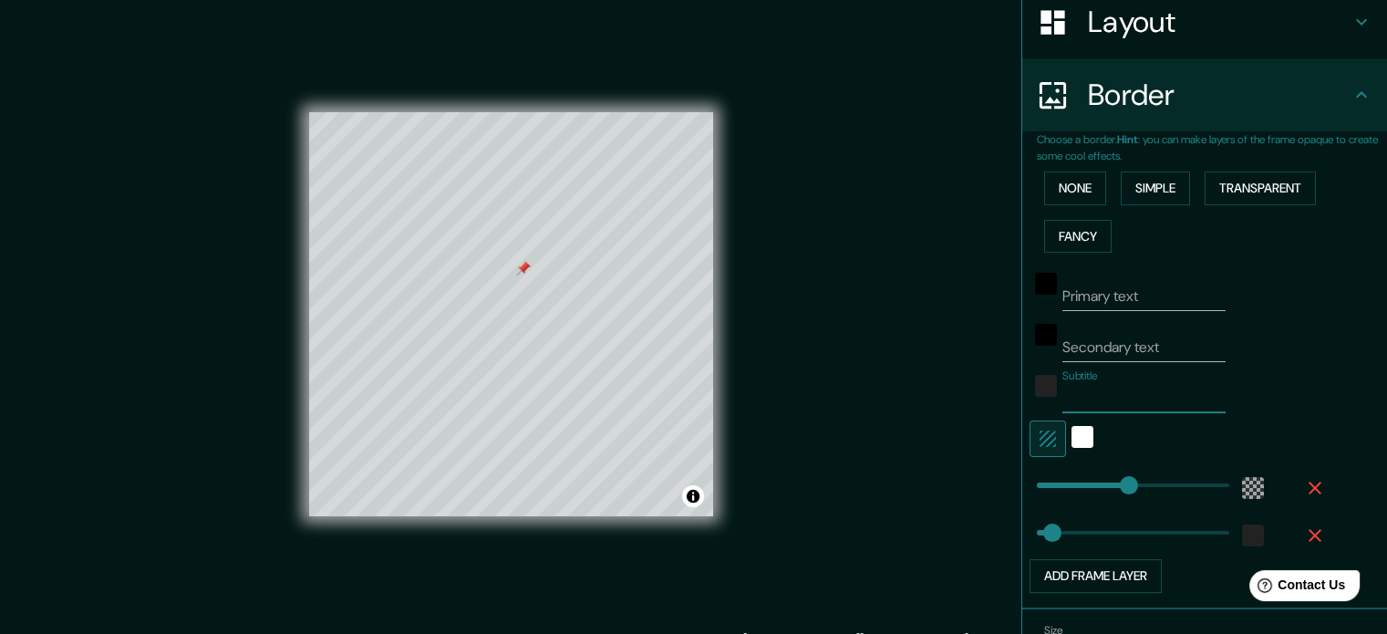
click at [1037, 433] on icon "button" at bounding box center [1048, 439] width 22 height 22
type input "213"
type input "35"
click at [1037, 432] on icon "button" at bounding box center [1048, 439] width 22 height 22
type input "213"
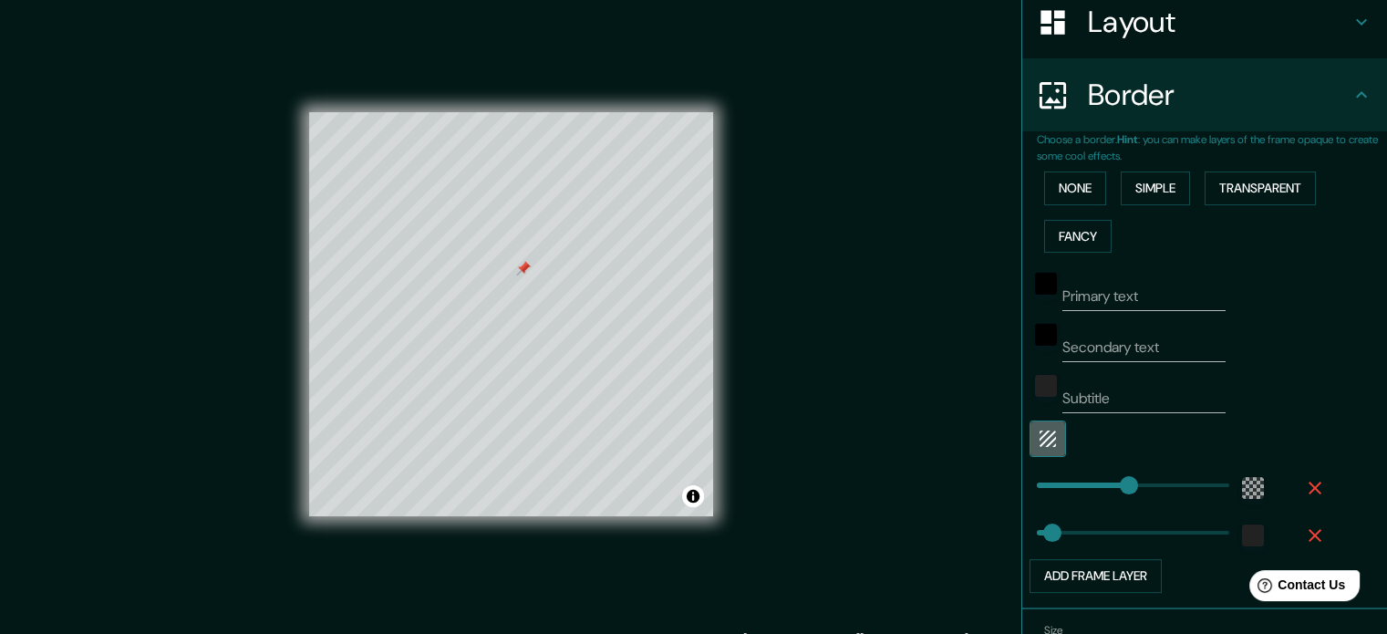
type input "35"
click at [1041, 439] on icon "button" at bounding box center [1048, 439] width 22 height 22
type input "213"
type input "35"
click at [1244, 486] on div "color-55555544" at bounding box center [1253, 488] width 22 height 22
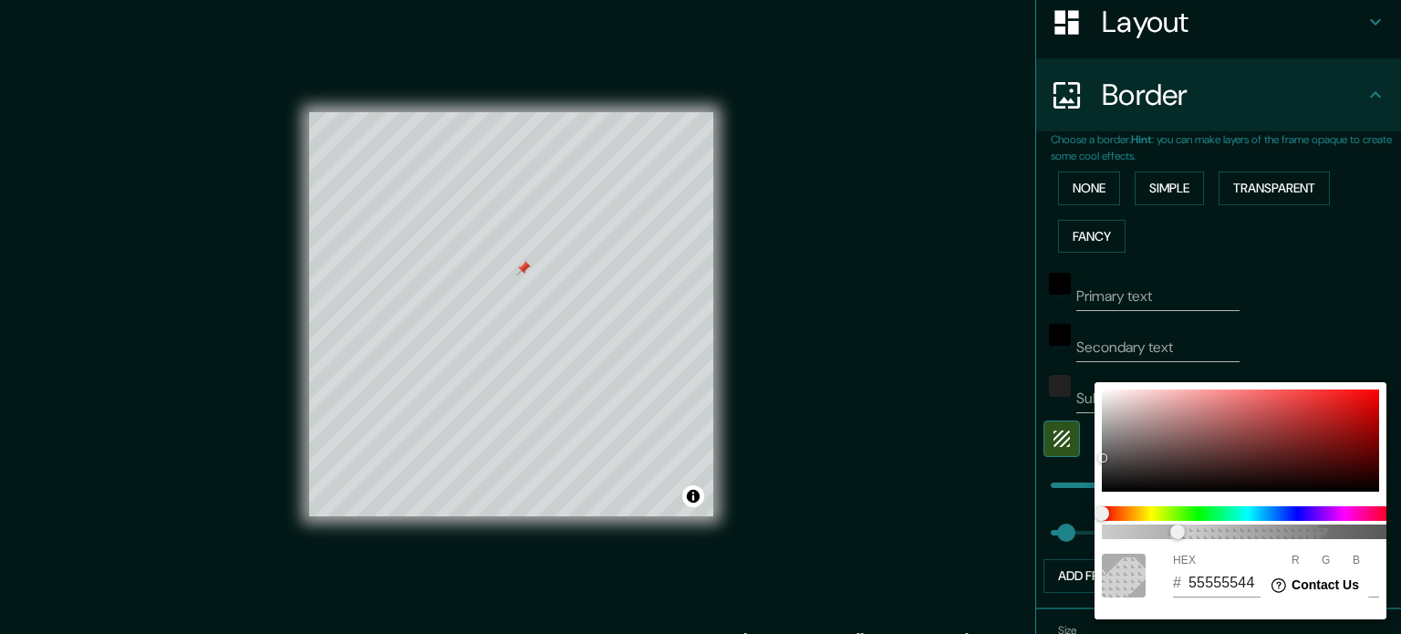
click at [1072, 462] on div at bounding box center [700, 317] width 1401 height 634
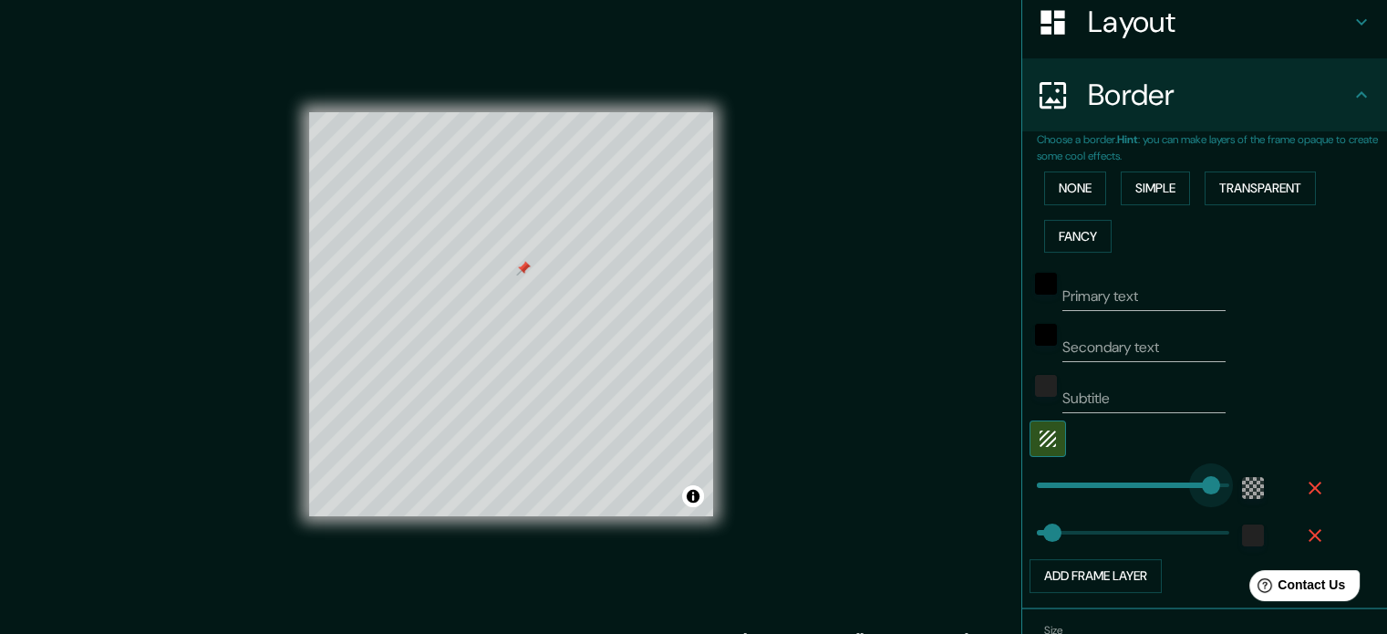
type input "443"
drag, startPoint x: 1118, startPoint y: 477, endPoint x: 1222, endPoint y: 492, distance: 105.1
type input "443"
drag, startPoint x: 1043, startPoint y: 530, endPoint x: 1224, endPoint y: 538, distance: 180.8
type input "0"
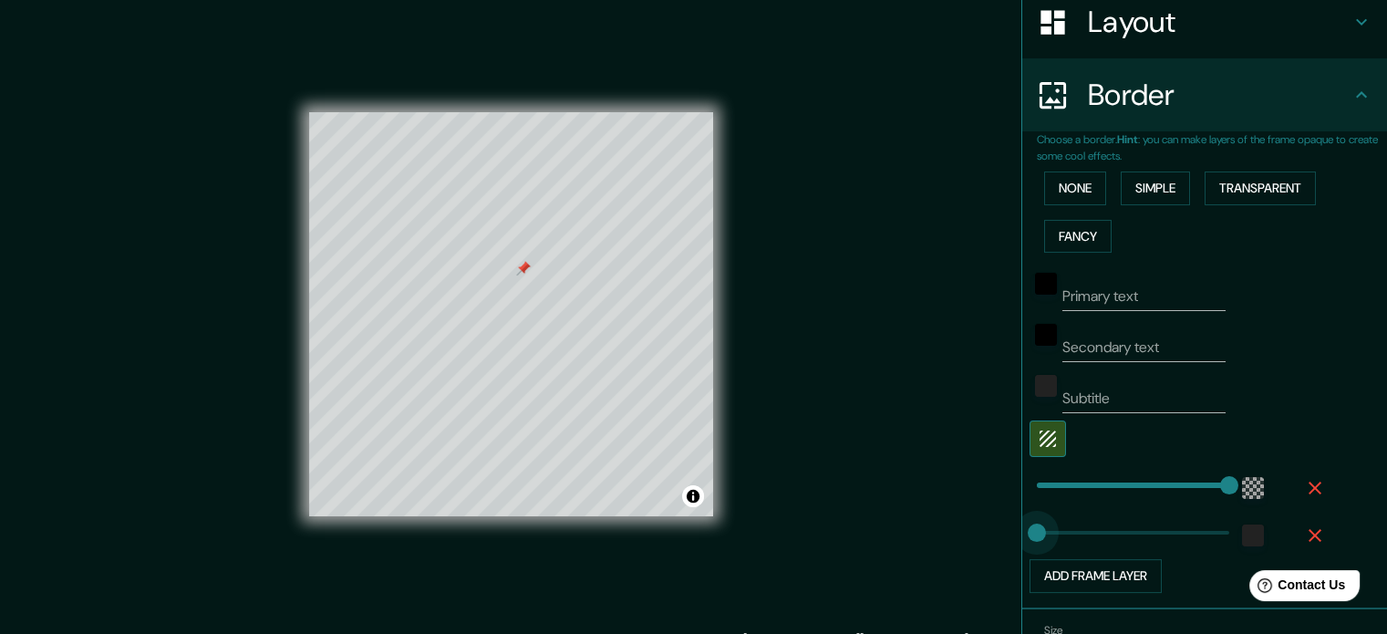
drag, startPoint x: 1207, startPoint y: 527, endPoint x: 910, endPoint y: 523, distance: 297.3
type input "39"
type input "64"
drag, startPoint x: 1040, startPoint y: 526, endPoint x: 1051, endPoint y: 532, distance: 12.2
type input "30"
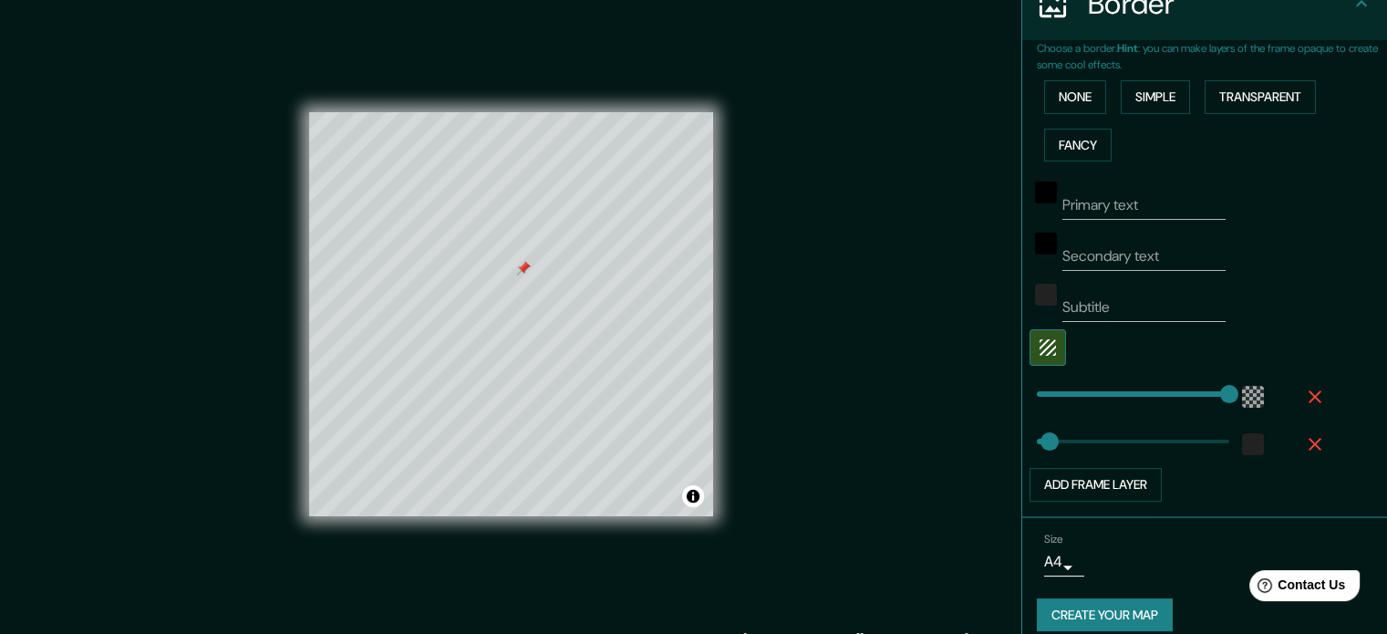
type input "30"
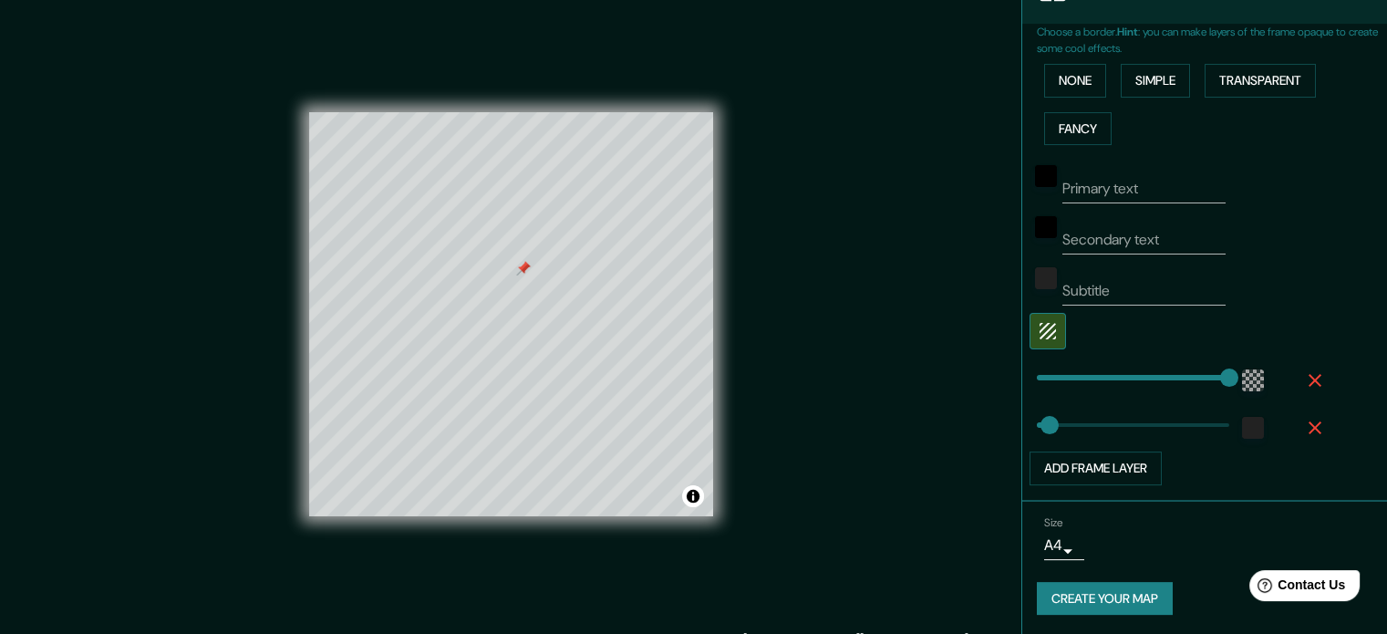
click at [1056, 538] on body "Mappin Location [GEOGRAPHIC_DATA], [GEOGRAPHIC_DATA], [GEOGRAPHIC_DATA] Pins St…" at bounding box center [693, 317] width 1387 height 634
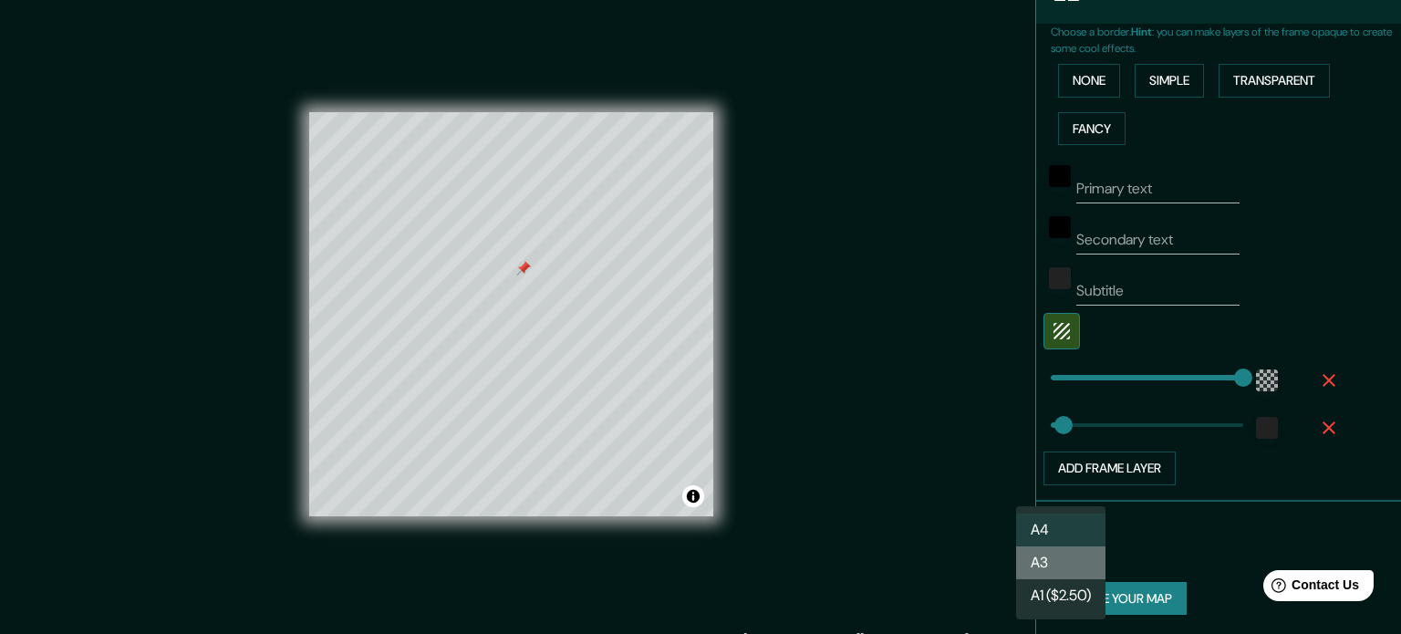
click at [1077, 561] on li "A3" at bounding box center [1060, 562] width 89 height 33
type input "a4"
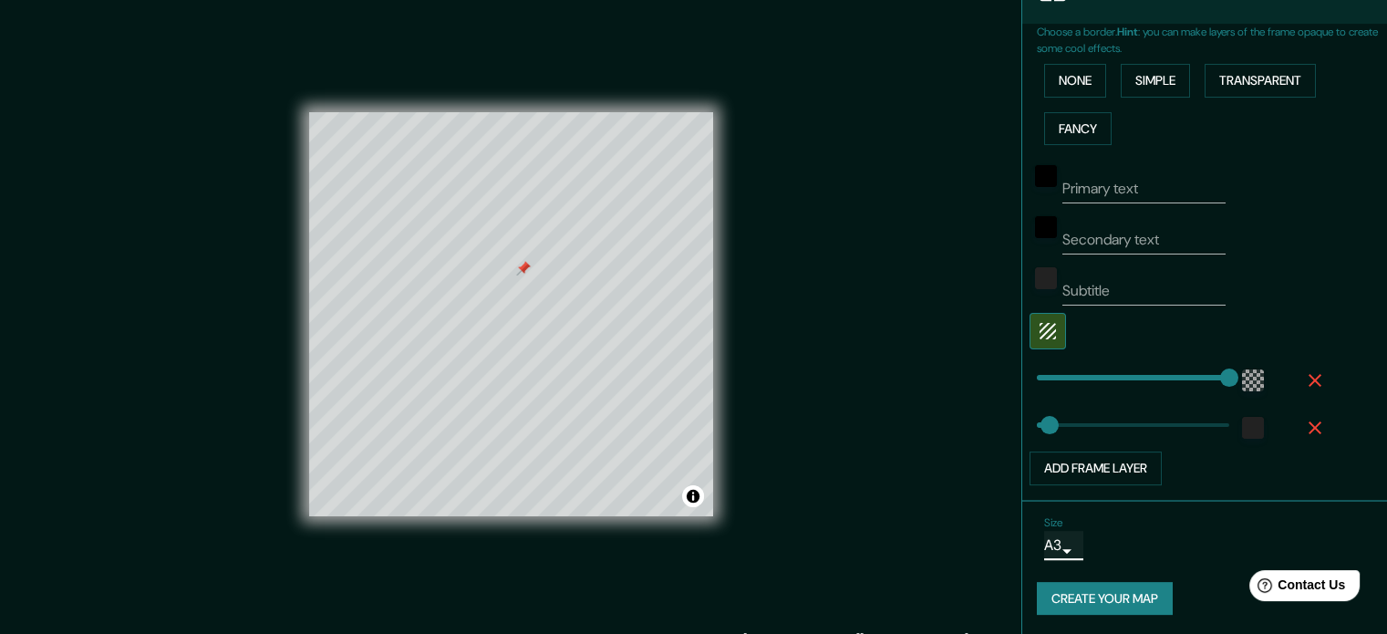
scroll to position [24, 0]
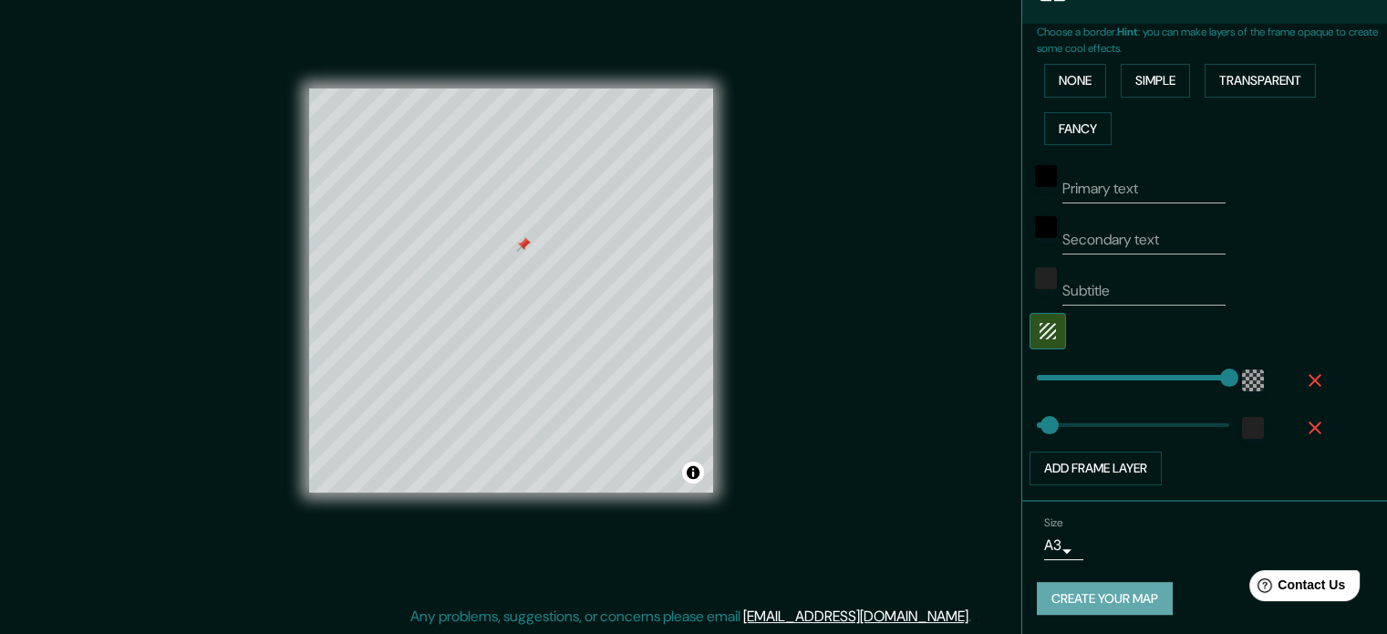
click at [1109, 600] on button "Create your map" at bounding box center [1105, 599] width 136 height 34
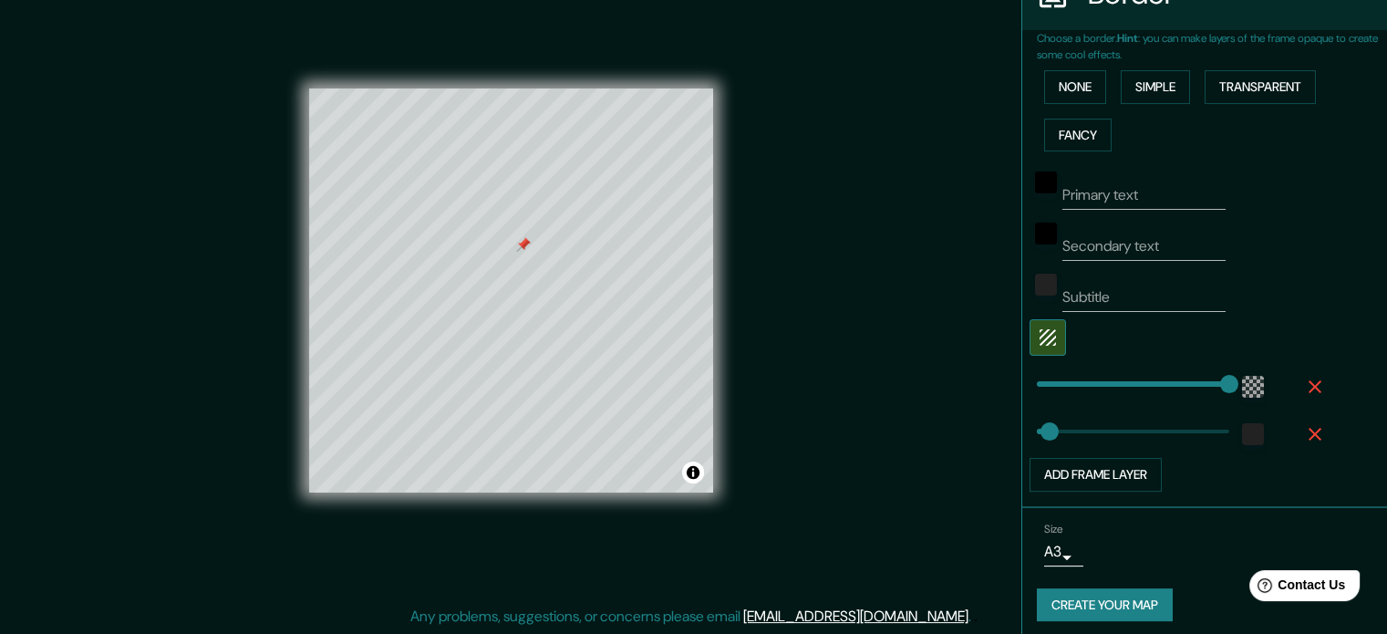
scroll to position [401, 0]
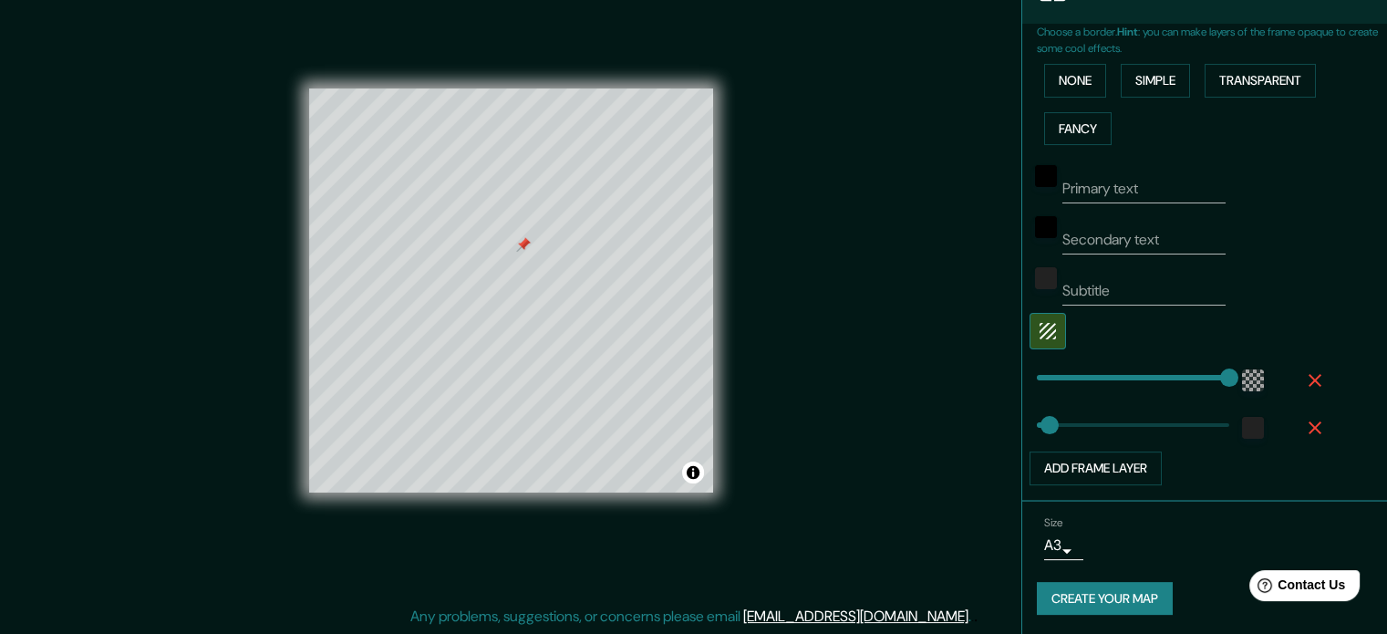
drag, startPoint x: 1151, startPoint y: 501, endPoint x: 1148, endPoint y: 524, distance: 23.9
drag, startPoint x: 1148, startPoint y: 524, endPoint x: 1135, endPoint y: 583, distance: 59.9
click at [1141, 588] on button "Create your map" at bounding box center [1105, 599] width 136 height 34
click at [1270, 72] on button "Transparent" at bounding box center [1260, 81] width 111 height 34
click at [1251, 79] on button "Transparent" at bounding box center [1260, 81] width 111 height 34
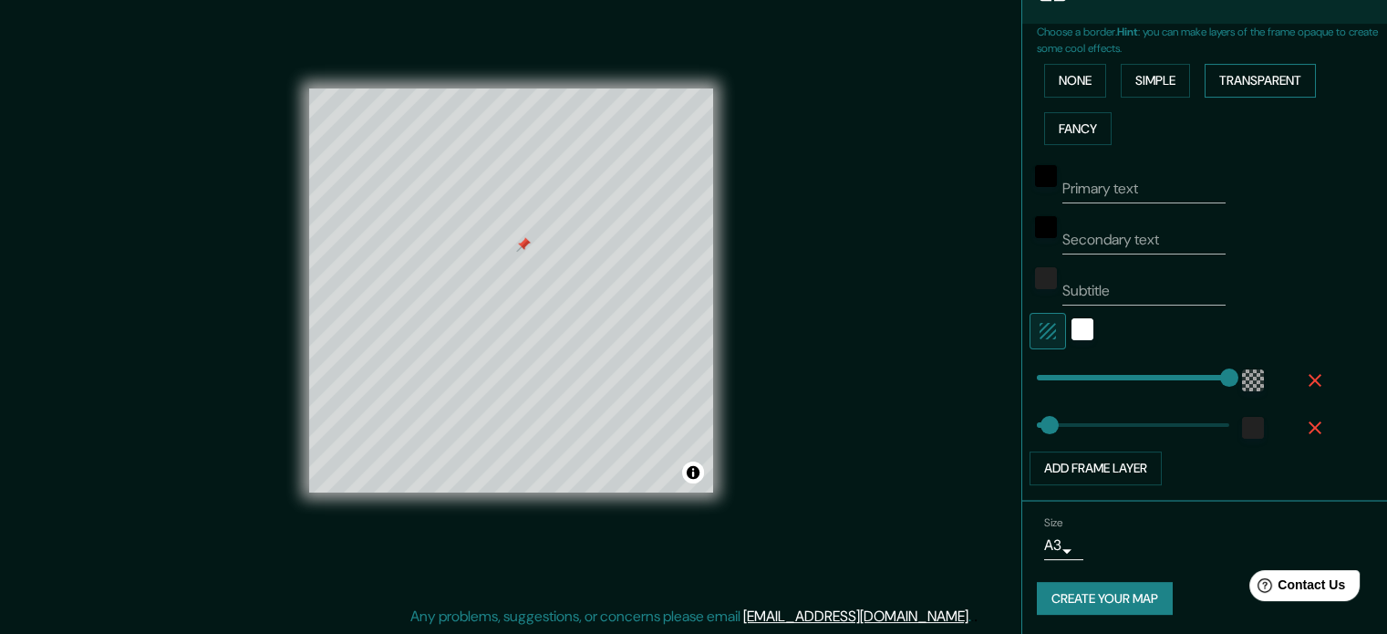
type input "30"
click at [1165, 69] on button "Simple" at bounding box center [1155, 81] width 69 height 34
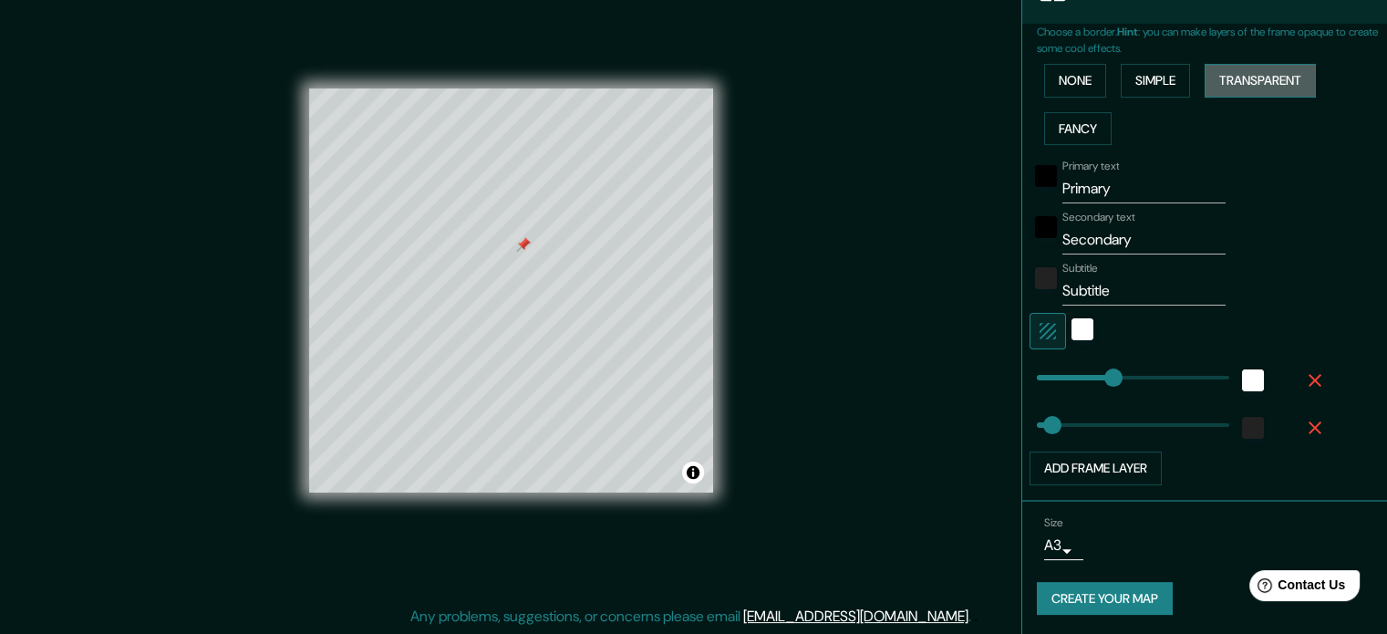
click at [1237, 76] on button "Transparent" at bounding box center [1260, 81] width 111 height 34
drag, startPoint x: 1126, startPoint y: 190, endPoint x: 989, endPoint y: 189, distance: 136.8
click at [989, 189] on div "Mappin Location [GEOGRAPHIC_DATA], [GEOGRAPHIC_DATA], [GEOGRAPHIC_DATA] Pins St…" at bounding box center [693, 305] width 1387 height 658
type input "30"
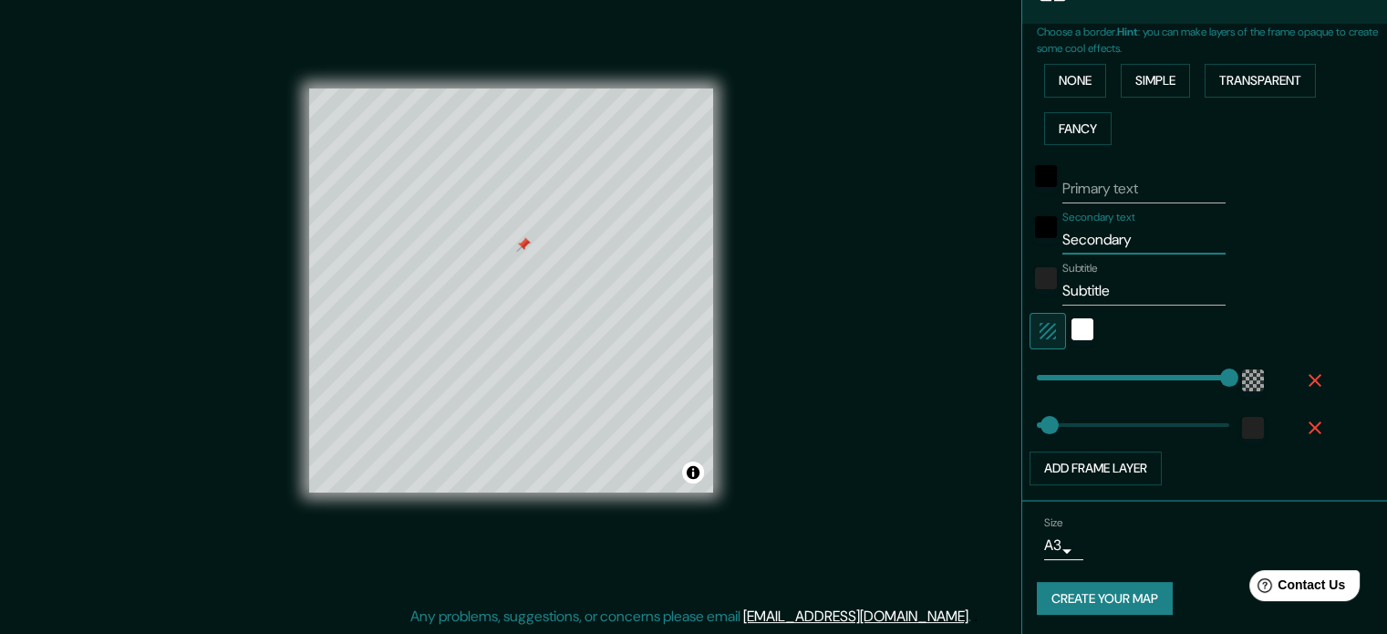
drag, startPoint x: 1116, startPoint y: 234, endPoint x: 1022, endPoint y: 243, distance: 94.3
click at [1022, 237] on div "Choose a border. Hint : you can make layers of the frame opaque to create some …" at bounding box center [1204, 263] width 365 height 478
type input "30"
drag, startPoint x: 1102, startPoint y: 287, endPoint x: 1014, endPoint y: 292, distance: 87.7
click at [1022, 292] on div "Choose a border. Hint : you can make layers of the frame opaque to create some …" at bounding box center [1204, 263] width 365 height 478
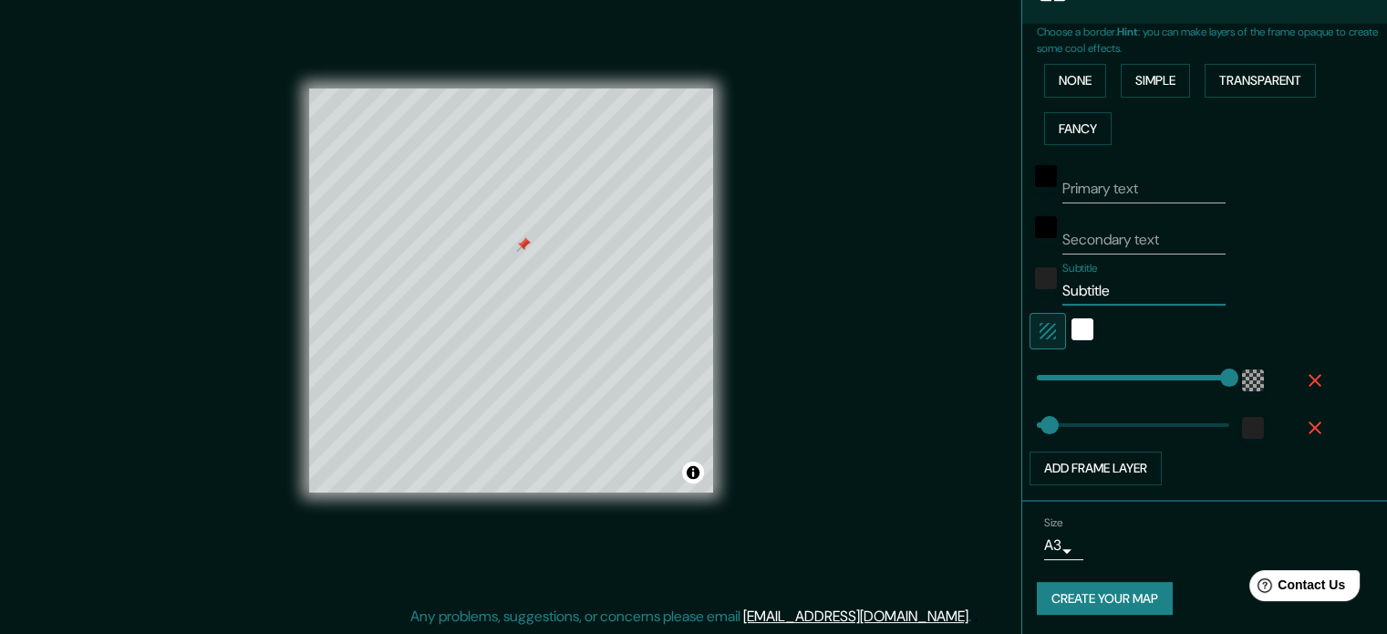
type input "30"
click at [1072, 327] on div "white" at bounding box center [1083, 329] width 22 height 22
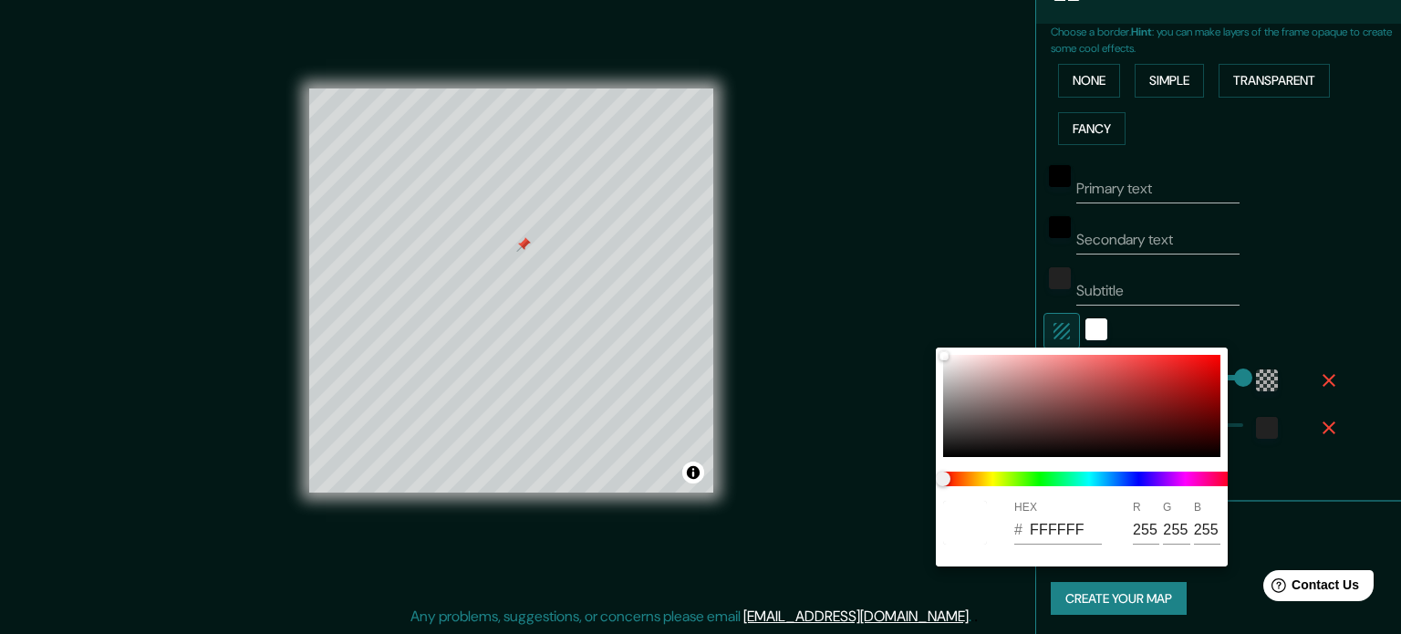
click at [1052, 331] on div at bounding box center [700, 317] width 1401 height 634
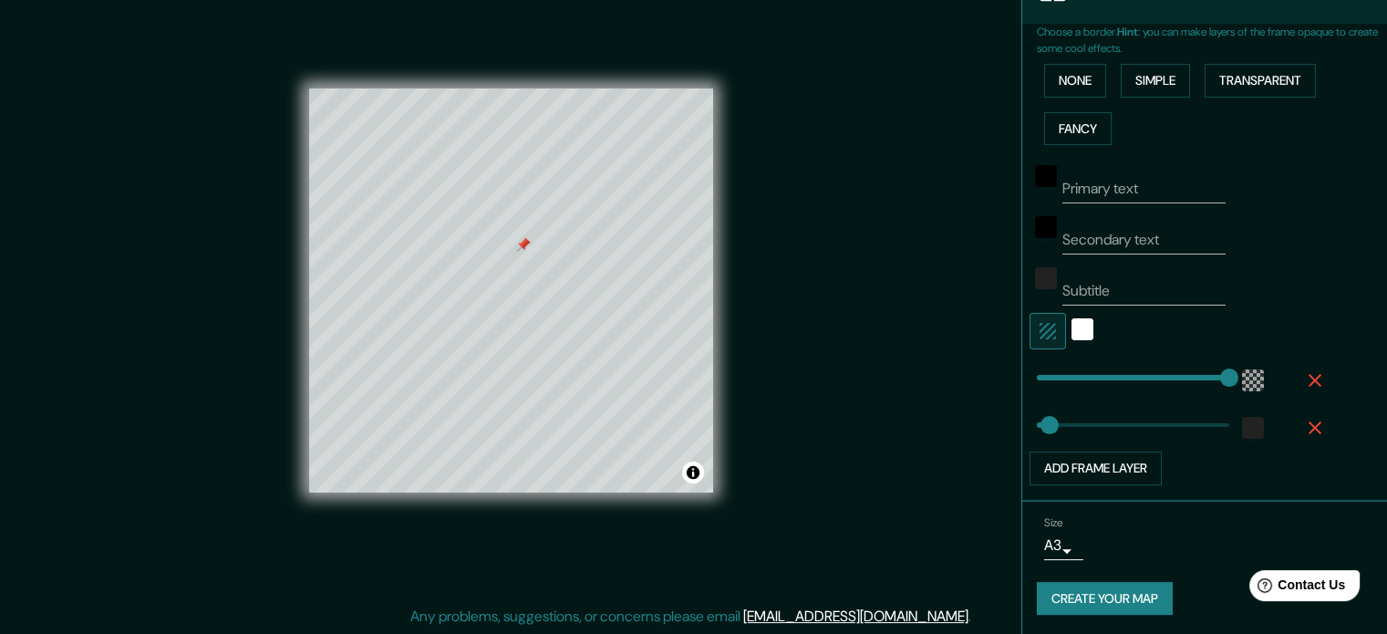
click at [1037, 322] on icon "button" at bounding box center [1048, 331] width 22 height 22
click at [1083, 590] on button "Create your map" at bounding box center [1105, 599] width 136 height 34
click at [1069, 575] on div "Size A3 a4 Create your map" at bounding box center [1205, 569] width 336 height 121
click at [1080, 594] on button "Create your map" at bounding box center [1105, 599] width 136 height 34
click at [1135, 590] on button "Create your map" at bounding box center [1105, 599] width 136 height 34
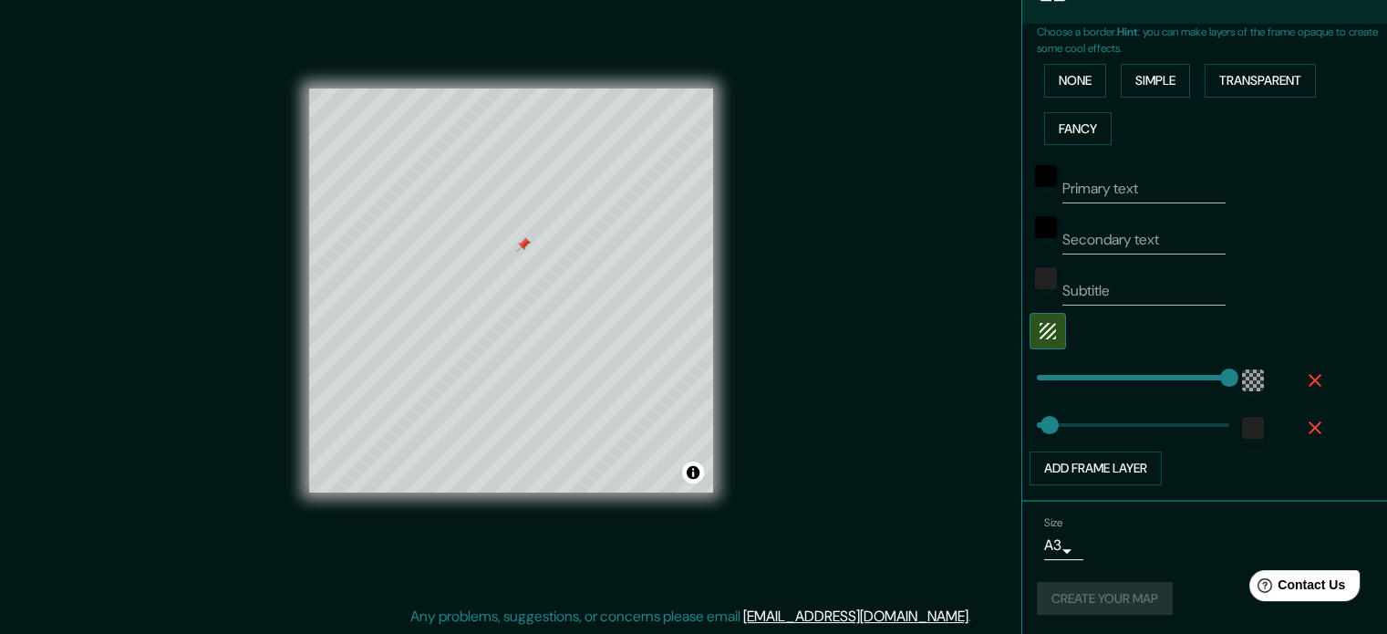
type input "30"
